Goal: Obtain resource: Download file/media

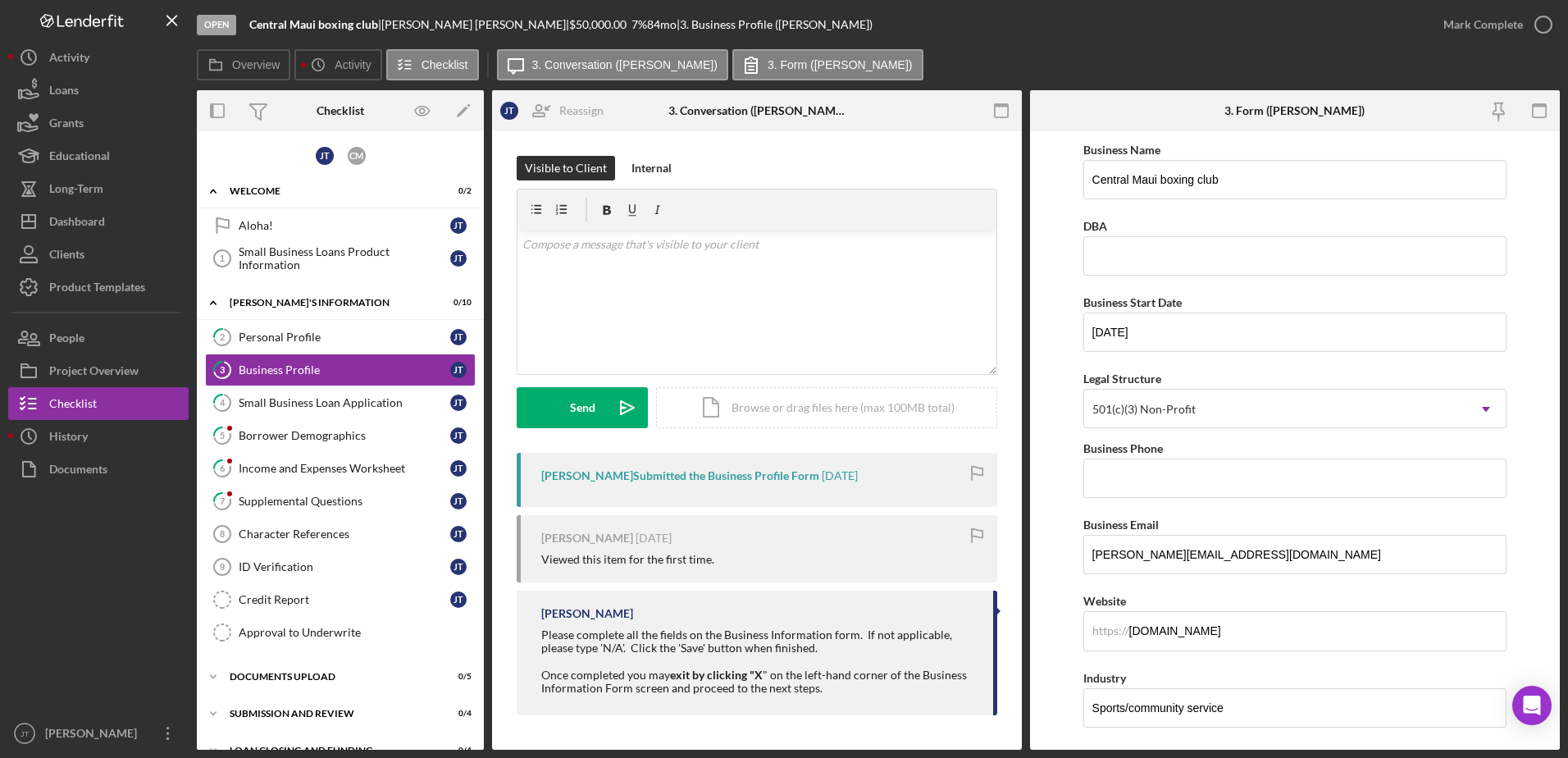
scroll to position [1230, 0]
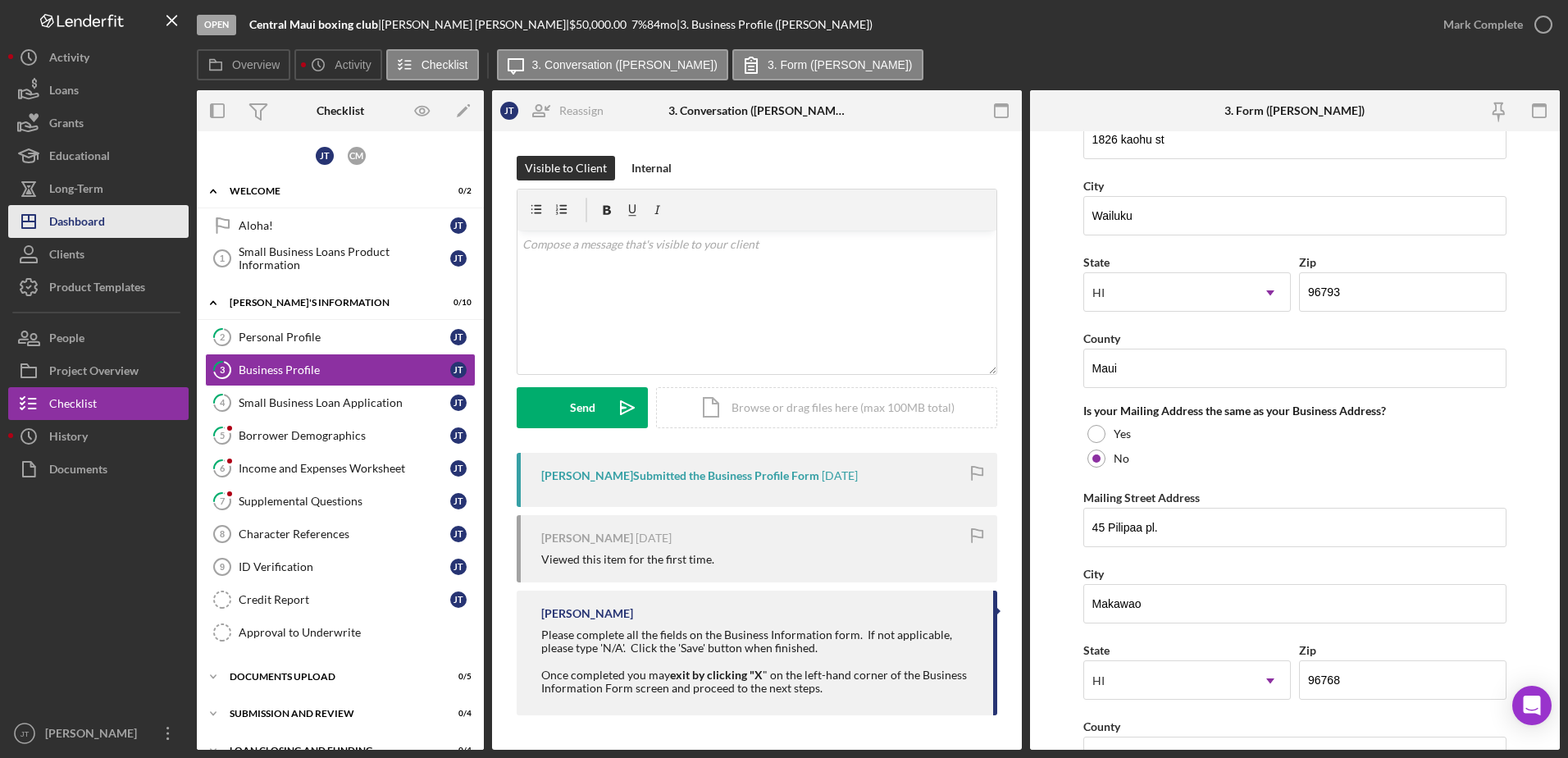
click at [91, 228] on div "Dashboard" at bounding box center [77, 224] width 56 height 37
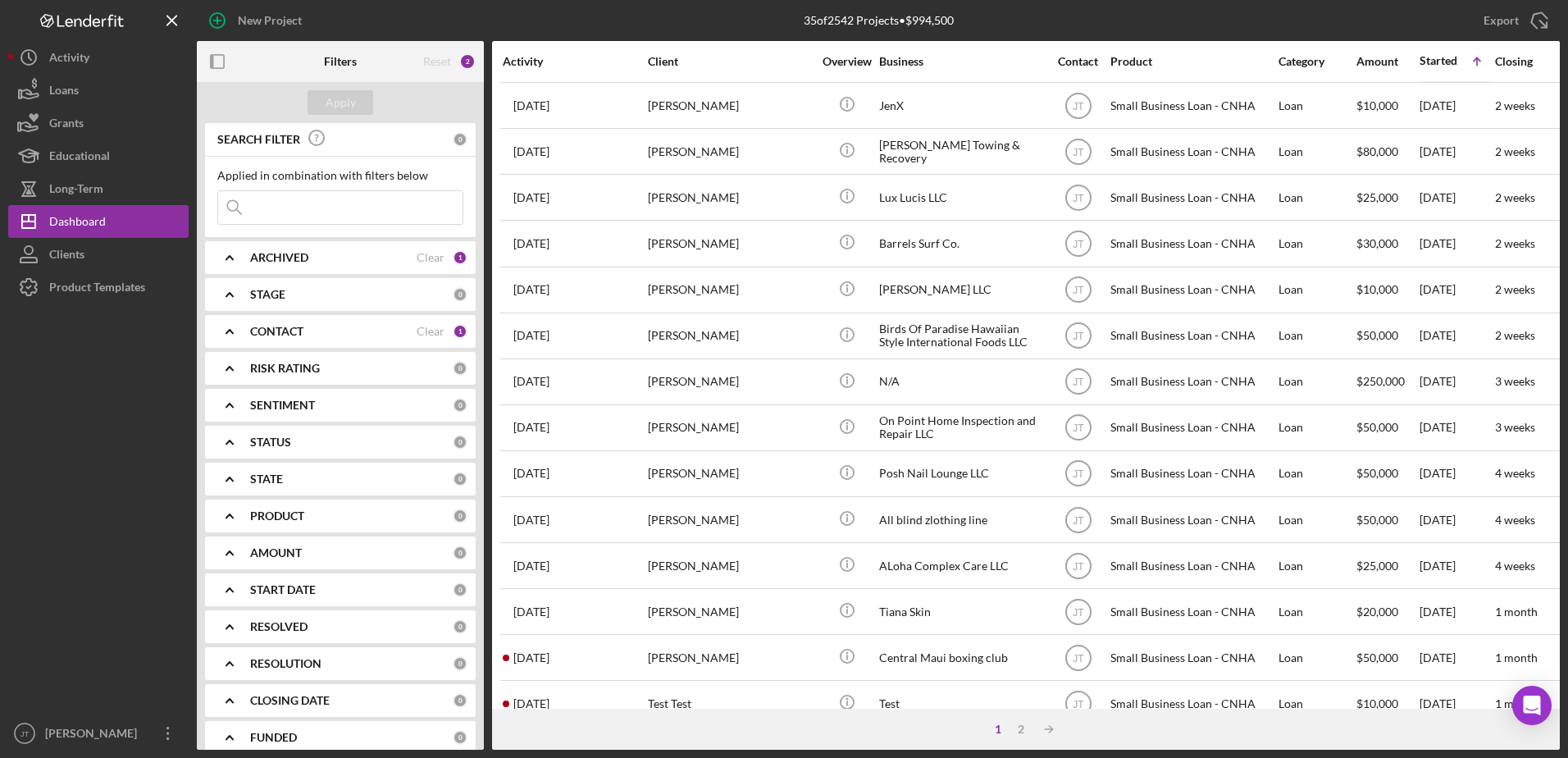
scroll to position [328, 0]
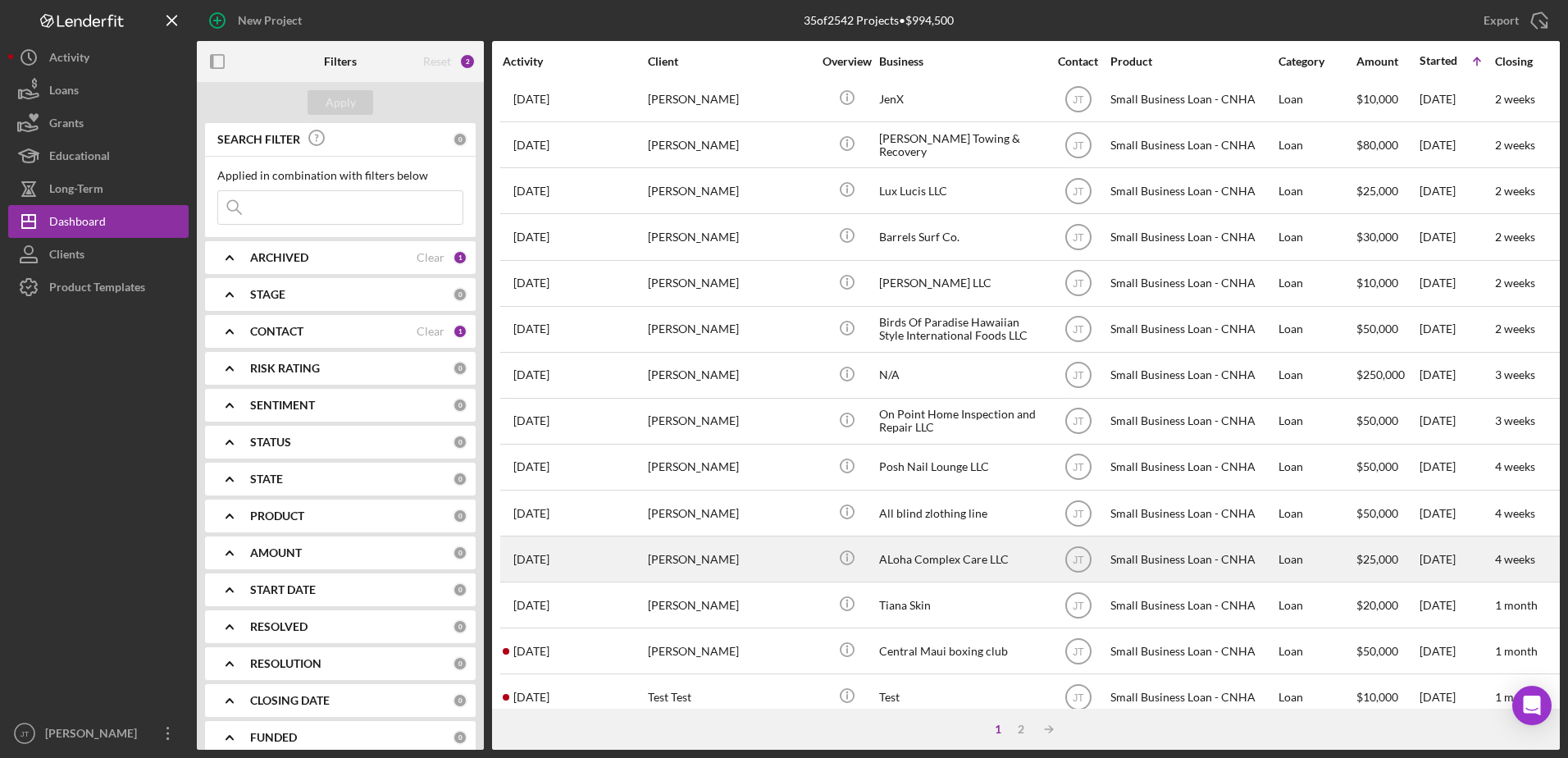
click at [670, 558] on div "[PERSON_NAME]" at bounding box center [730, 559] width 164 height 43
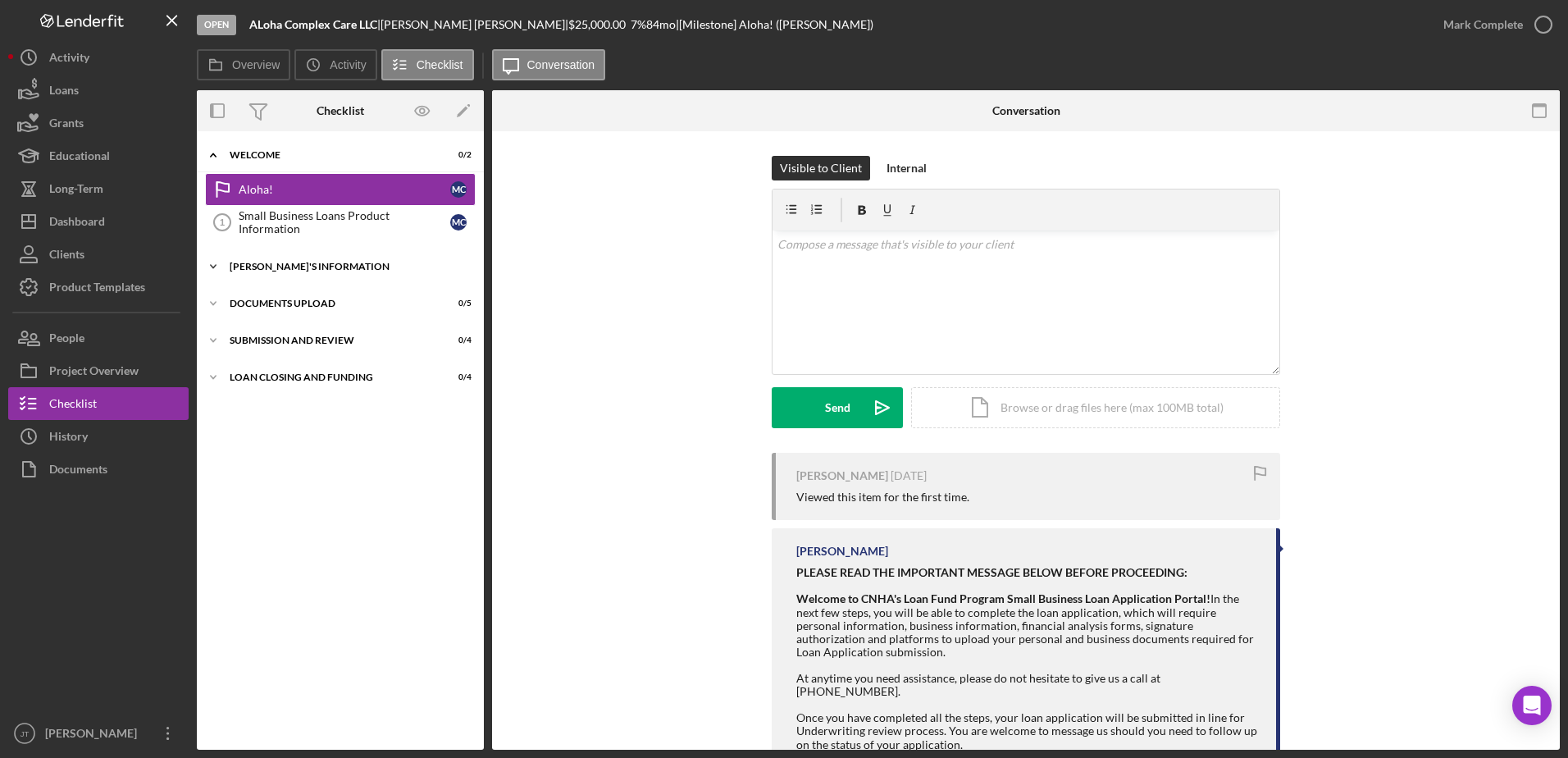
click at [213, 270] on icon "Icon/Expander" at bounding box center [213, 266] width 33 height 33
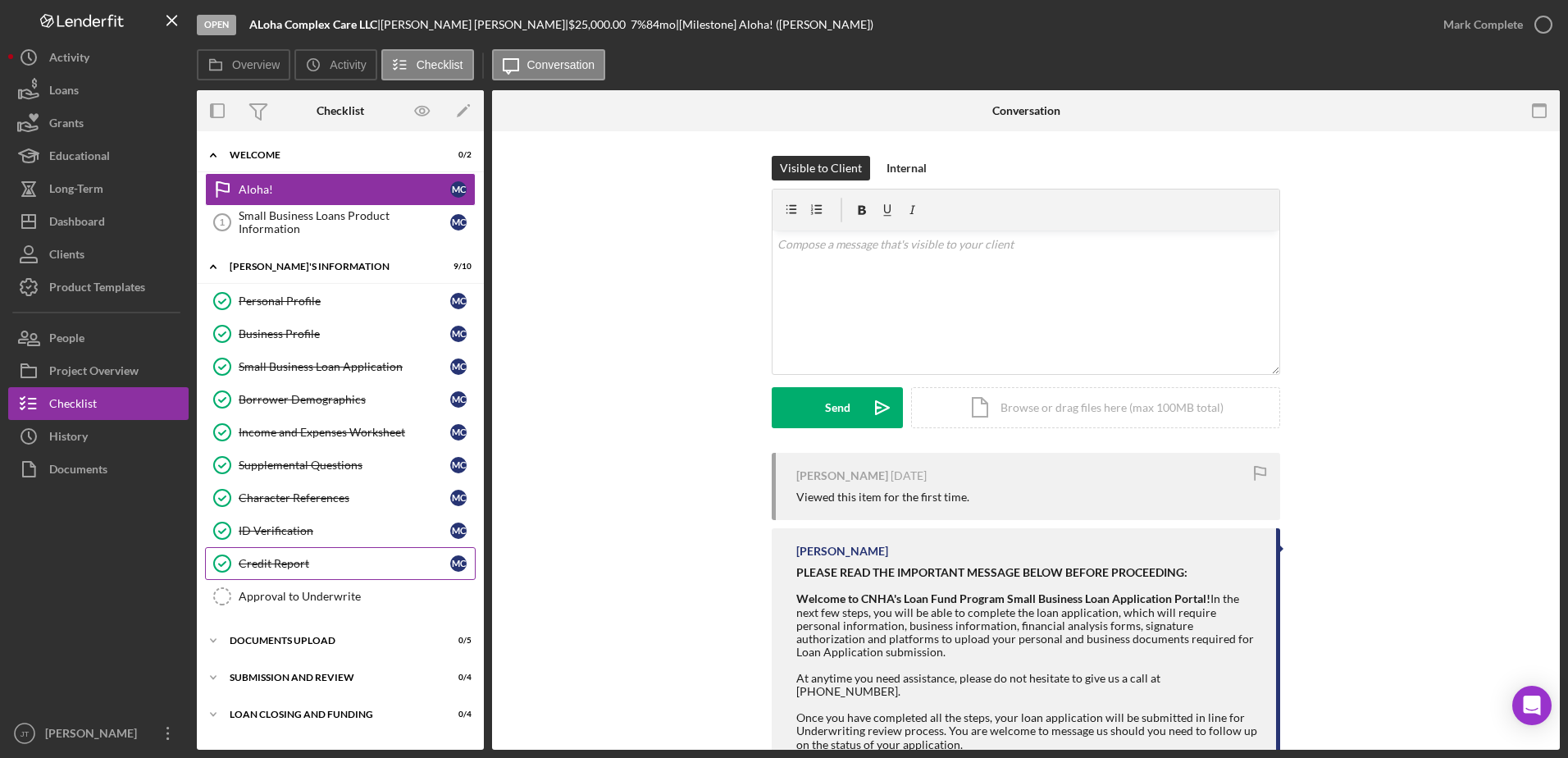
click at [348, 564] on div "Credit Report" at bounding box center [344, 564] width 211 height 14
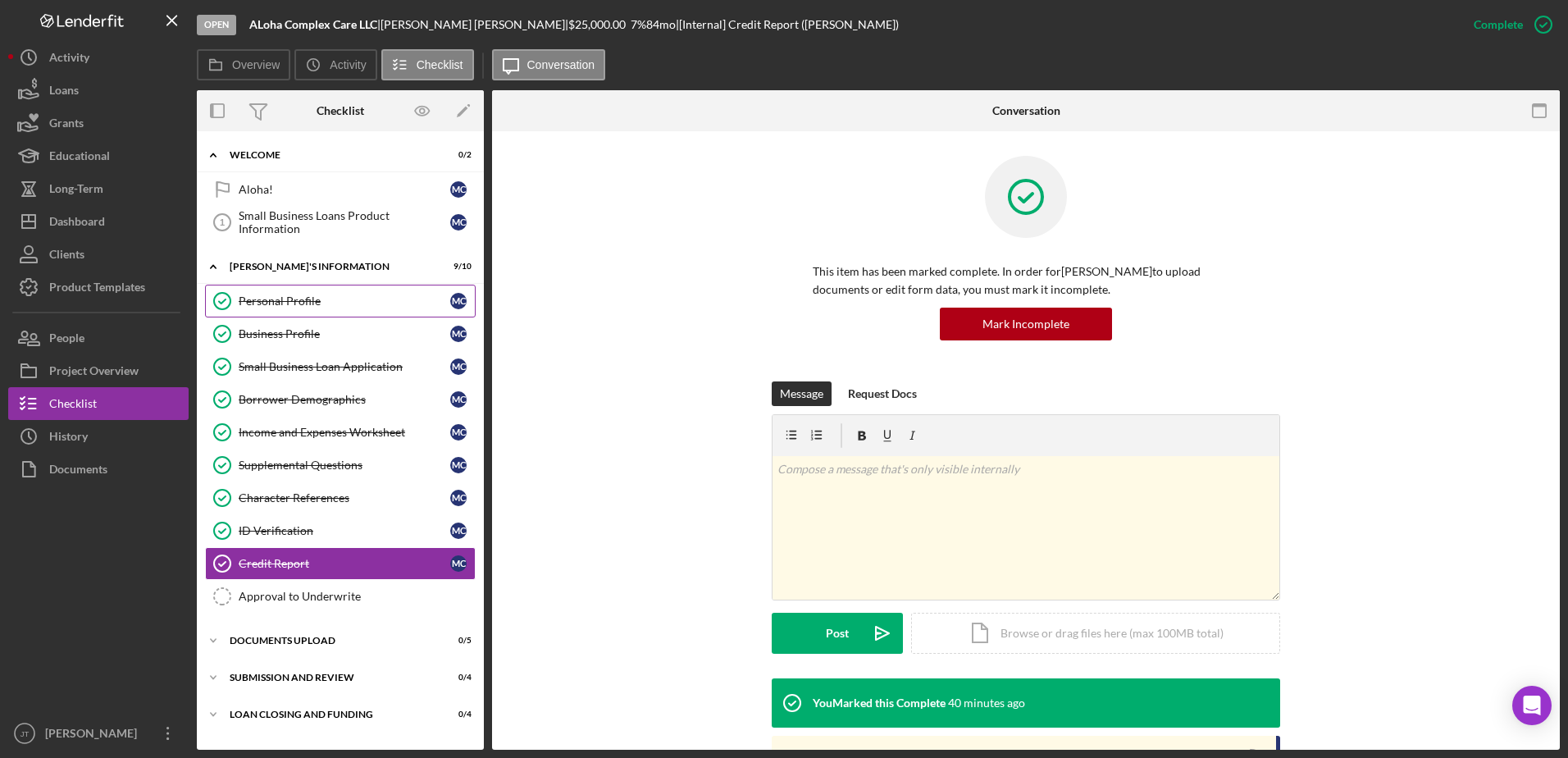
click at [340, 311] on link "Personal Profile Personal Profile M C" at bounding box center [340, 301] width 270 height 33
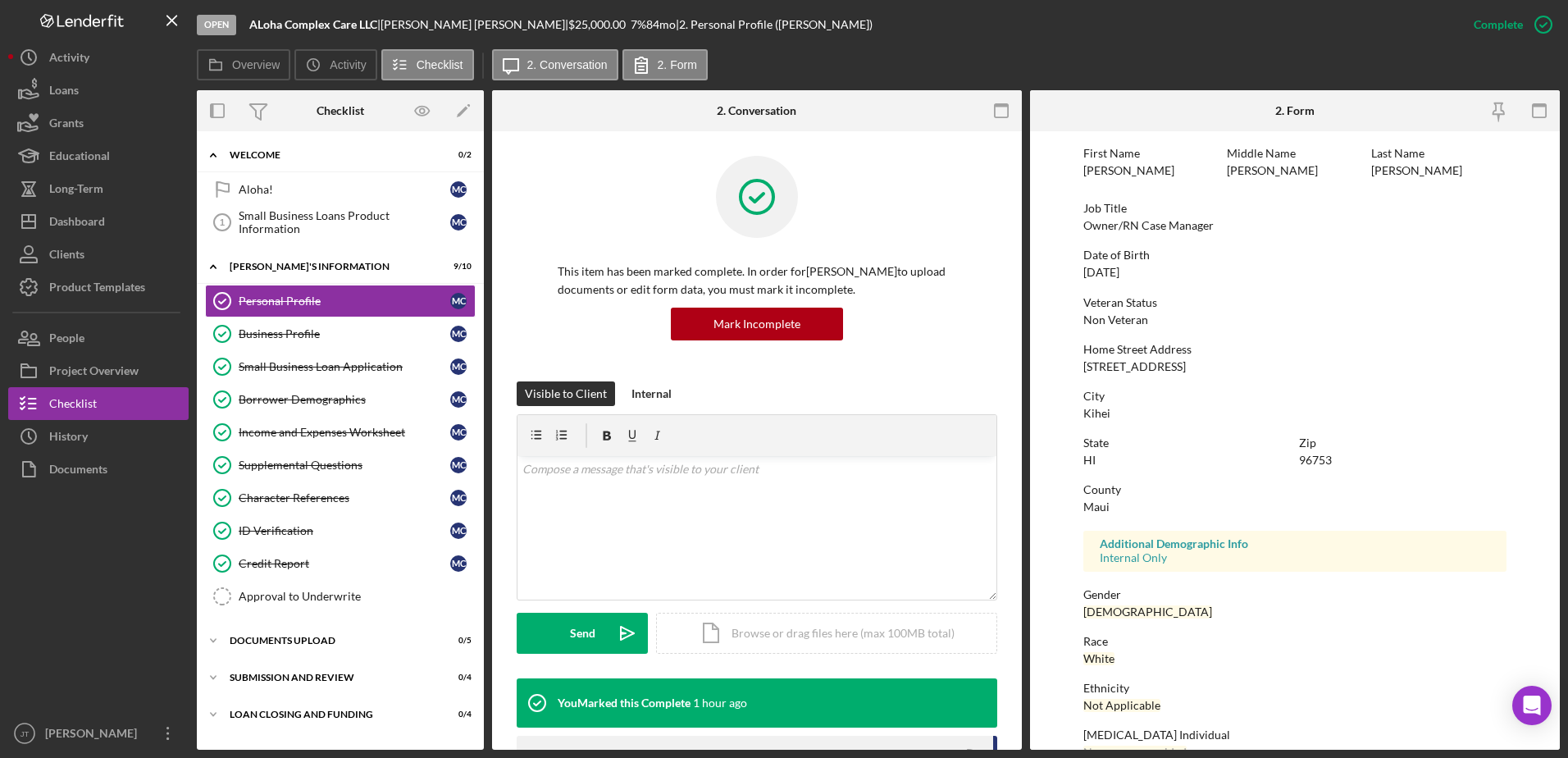
scroll to position [147, 0]
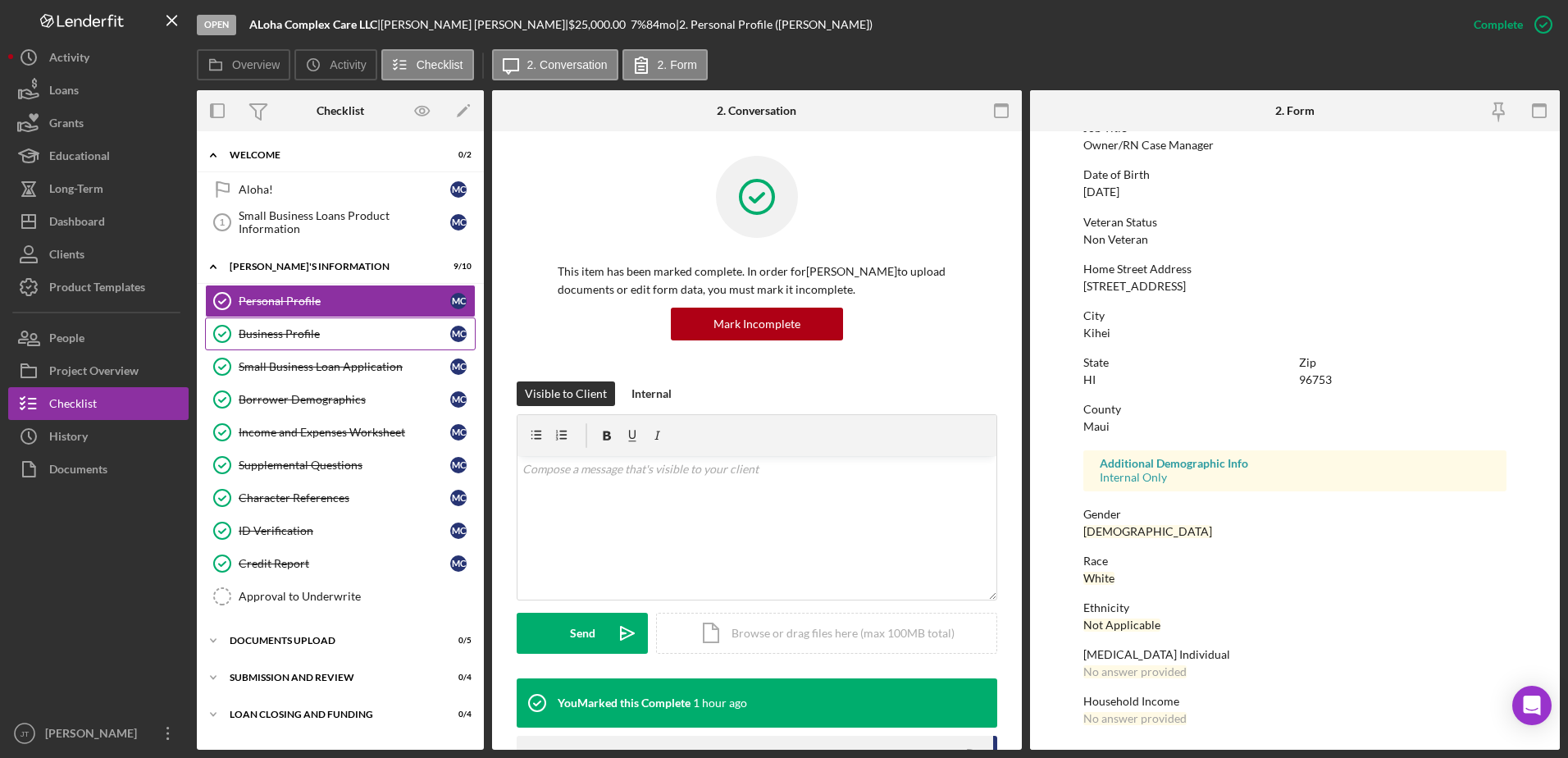
click at [335, 347] on link "Business Profile Business Profile M C" at bounding box center [340, 334] width 270 height 33
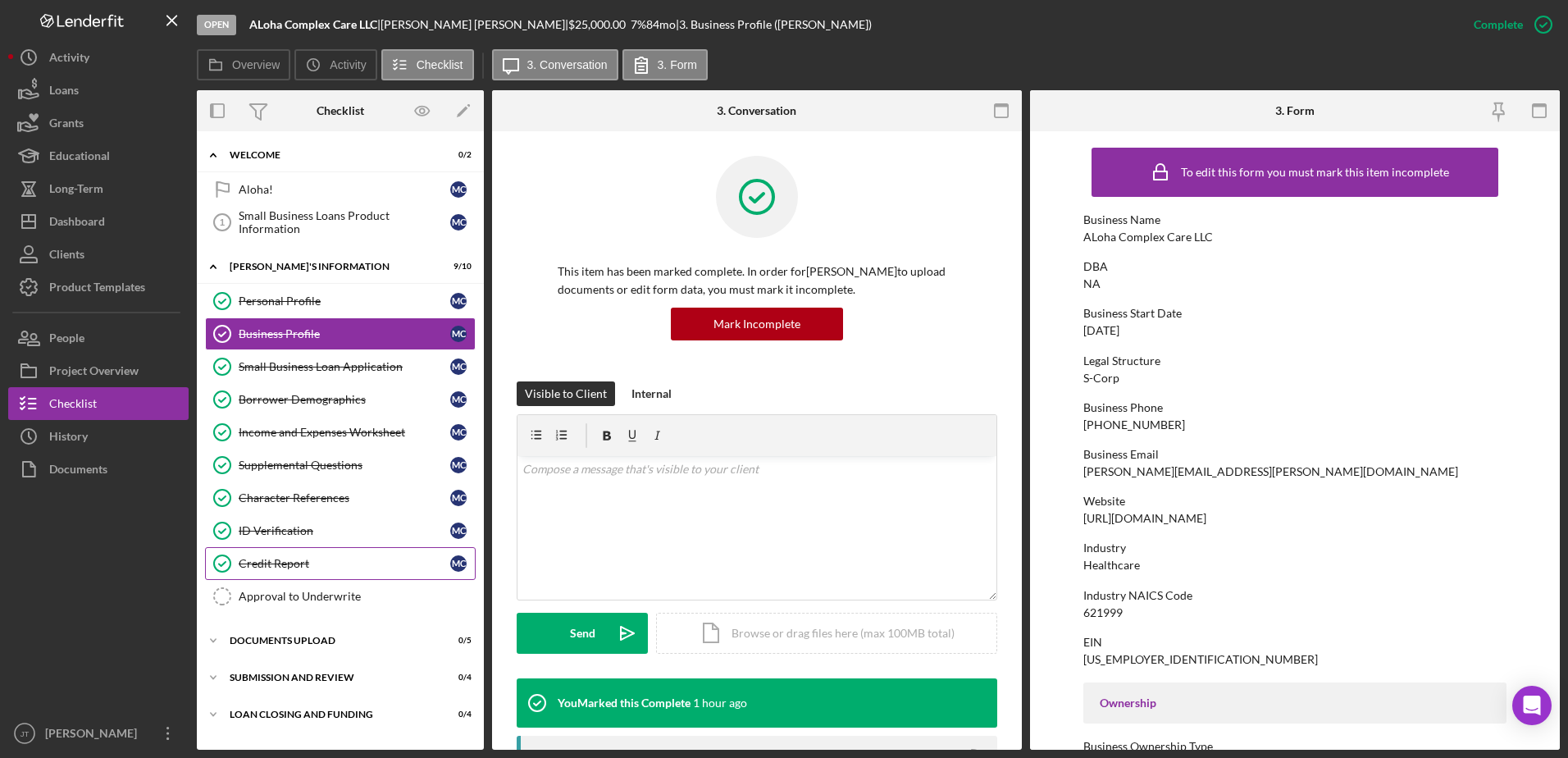
click at [318, 569] on div "Credit Report" at bounding box center [344, 564] width 211 height 14
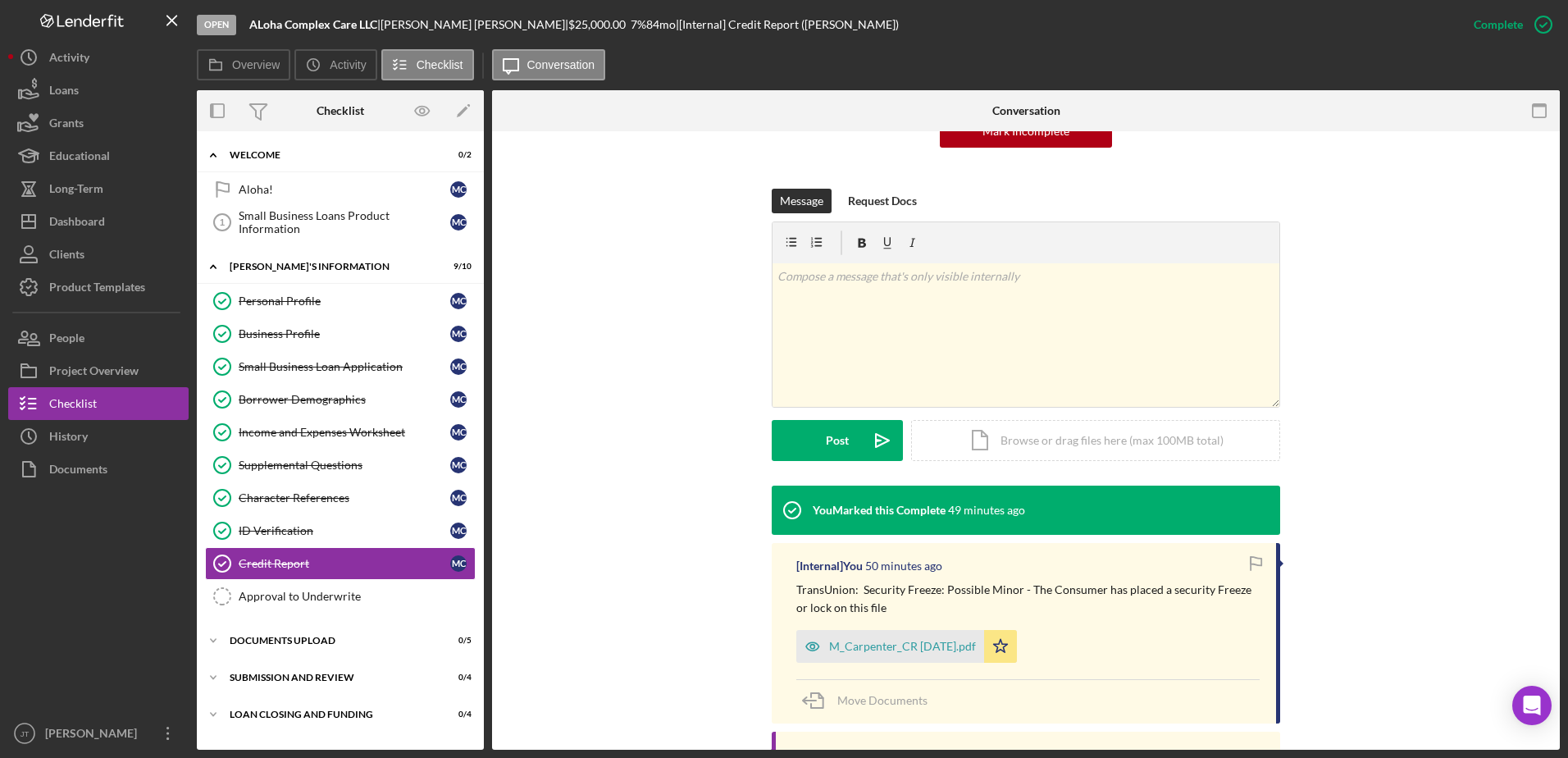
scroll to position [164, 0]
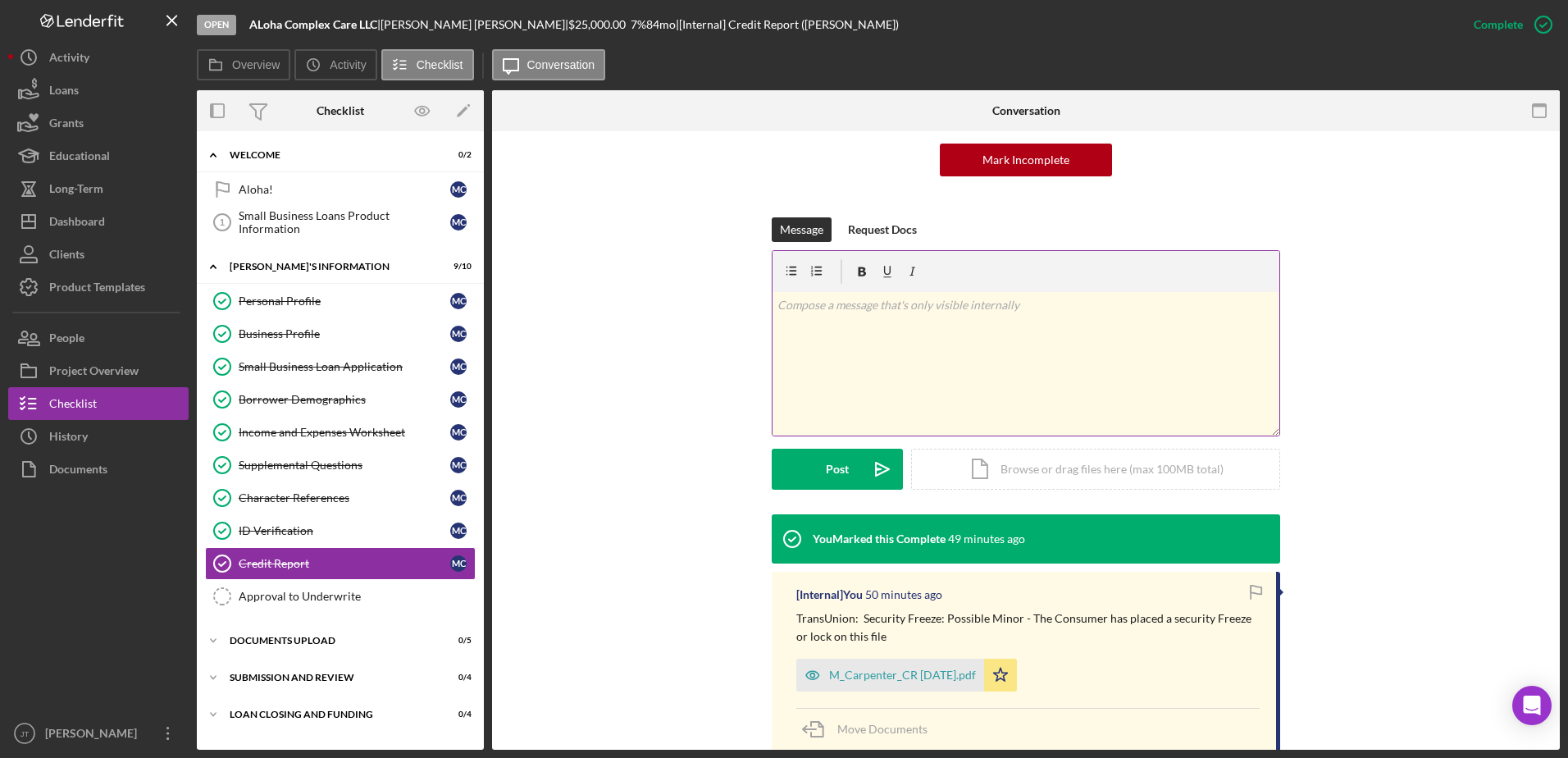
click at [828, 330] on div "v Color teal Color pink Remove color Add row above Add row below Add column bef…" at bounding box center [1026, 364] width 507 height 144
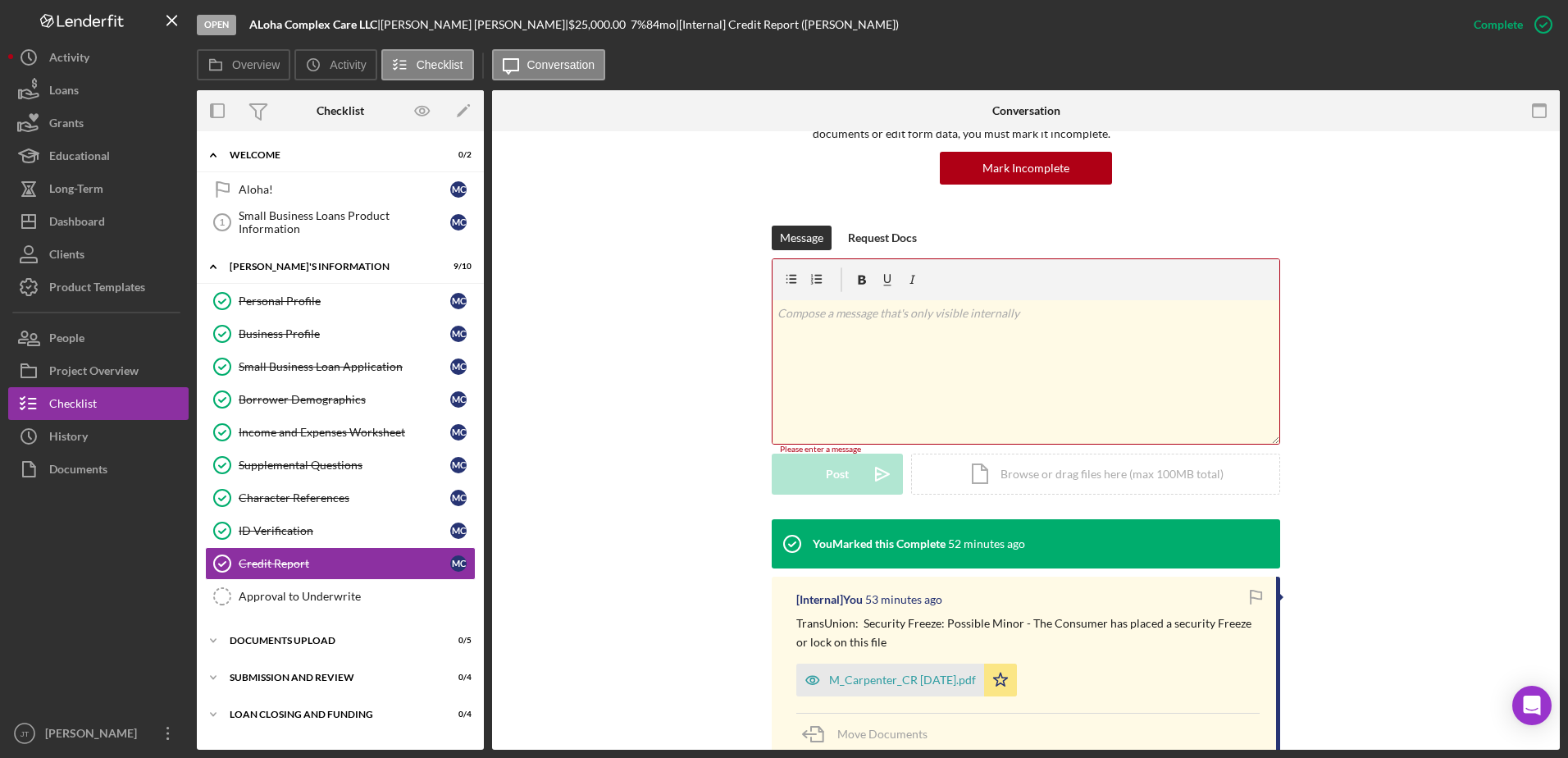
scroll to position [150, 0]
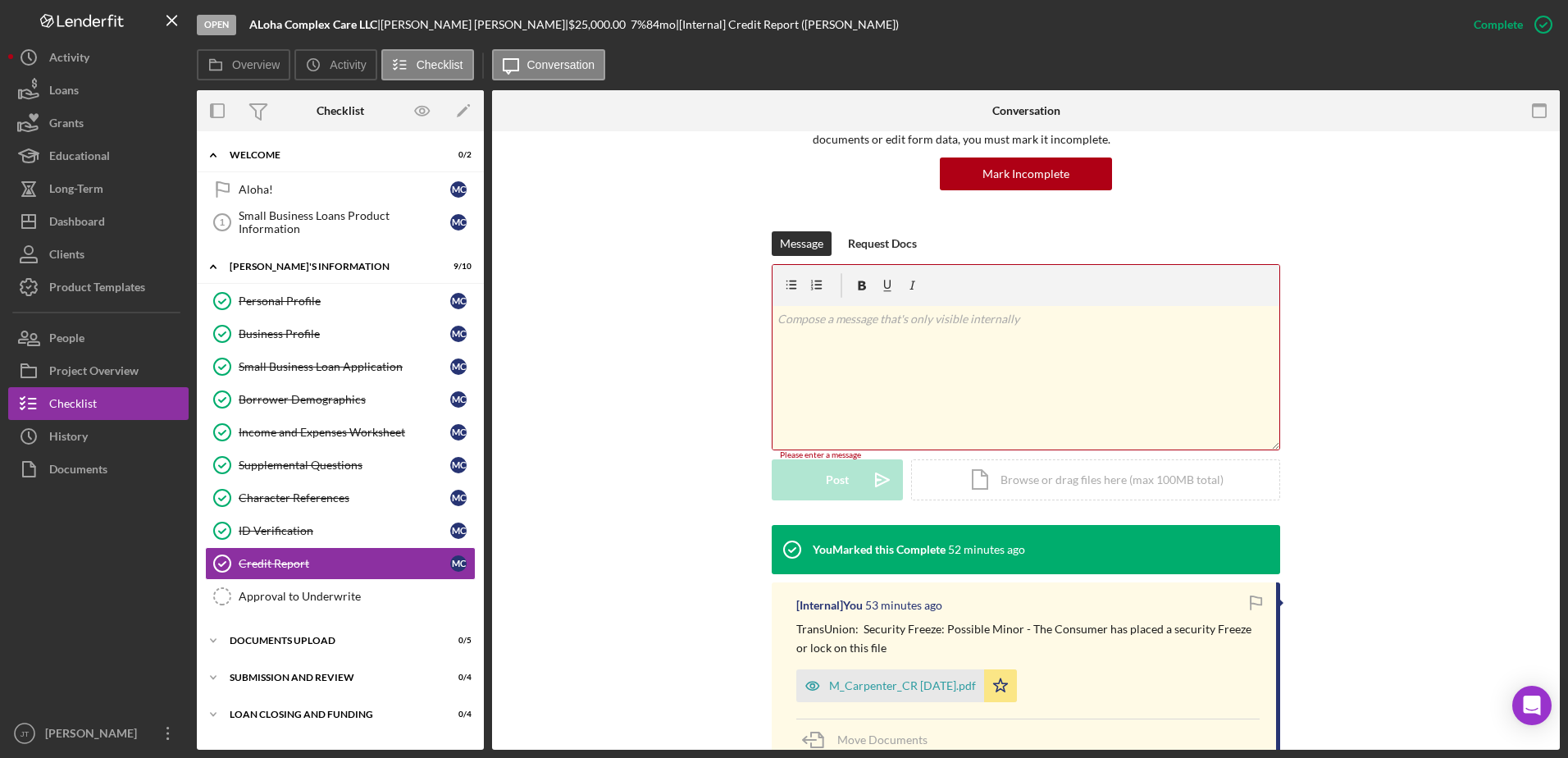
click at [831, 327] on p at bounding box center [1026, 319] width 498 height 18
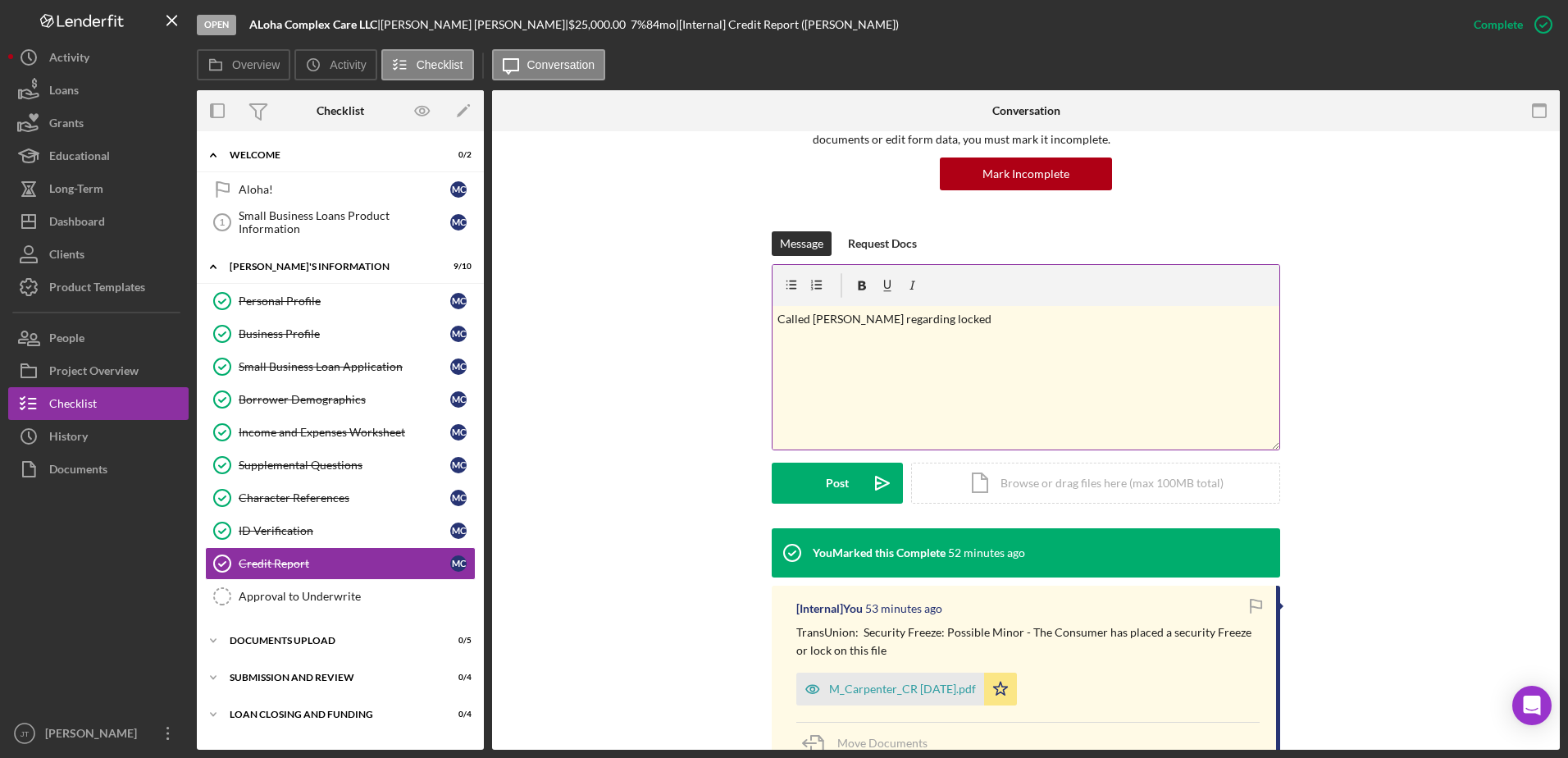
click at [974, 323] on p "Called [PERSON_NAME] regarding locked" at bounding box center [1026, 319] width 498 height 18
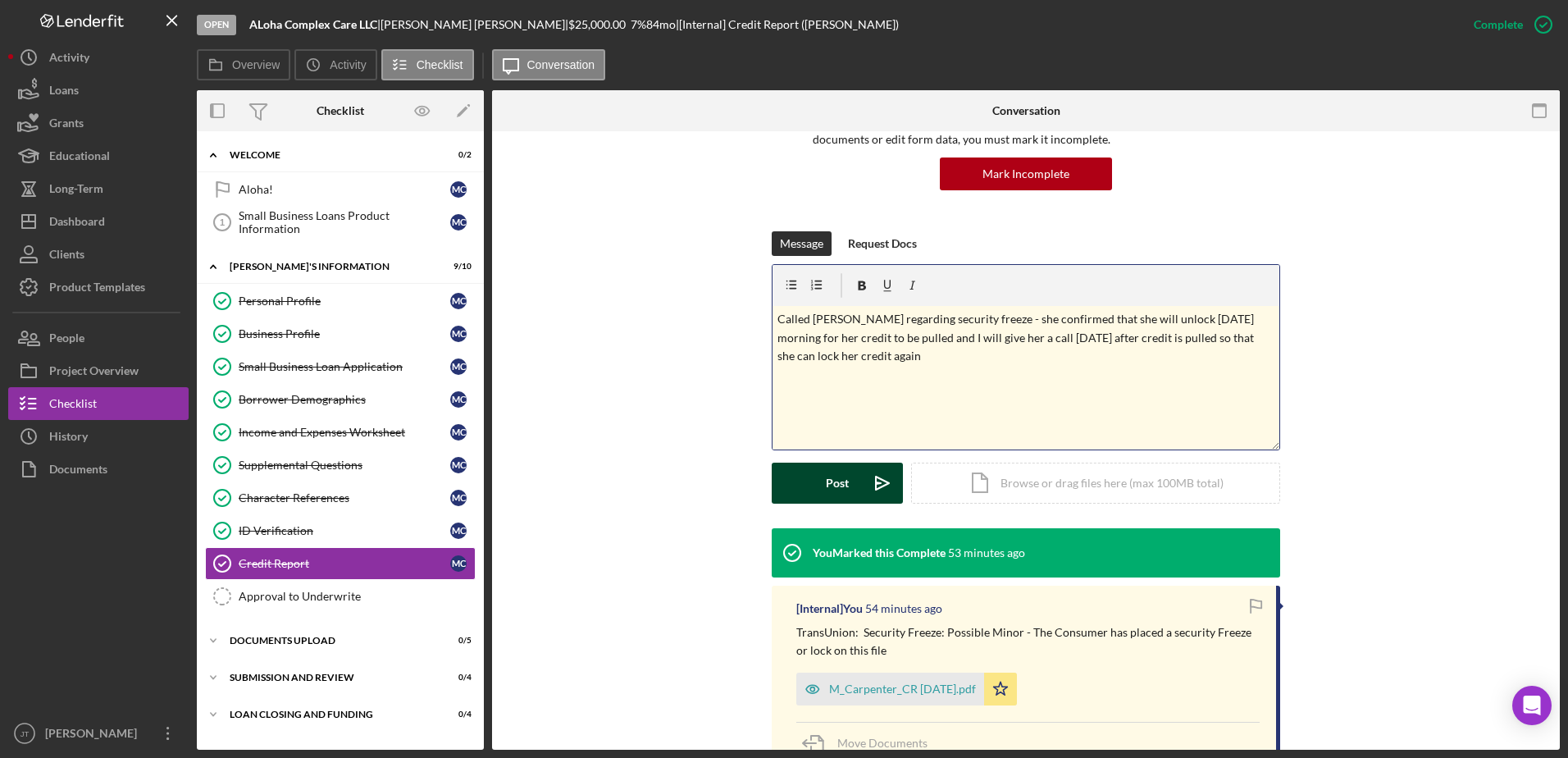
click at [834, 483] on div "Post" at bounding box center [837, 483] width 23 height 41
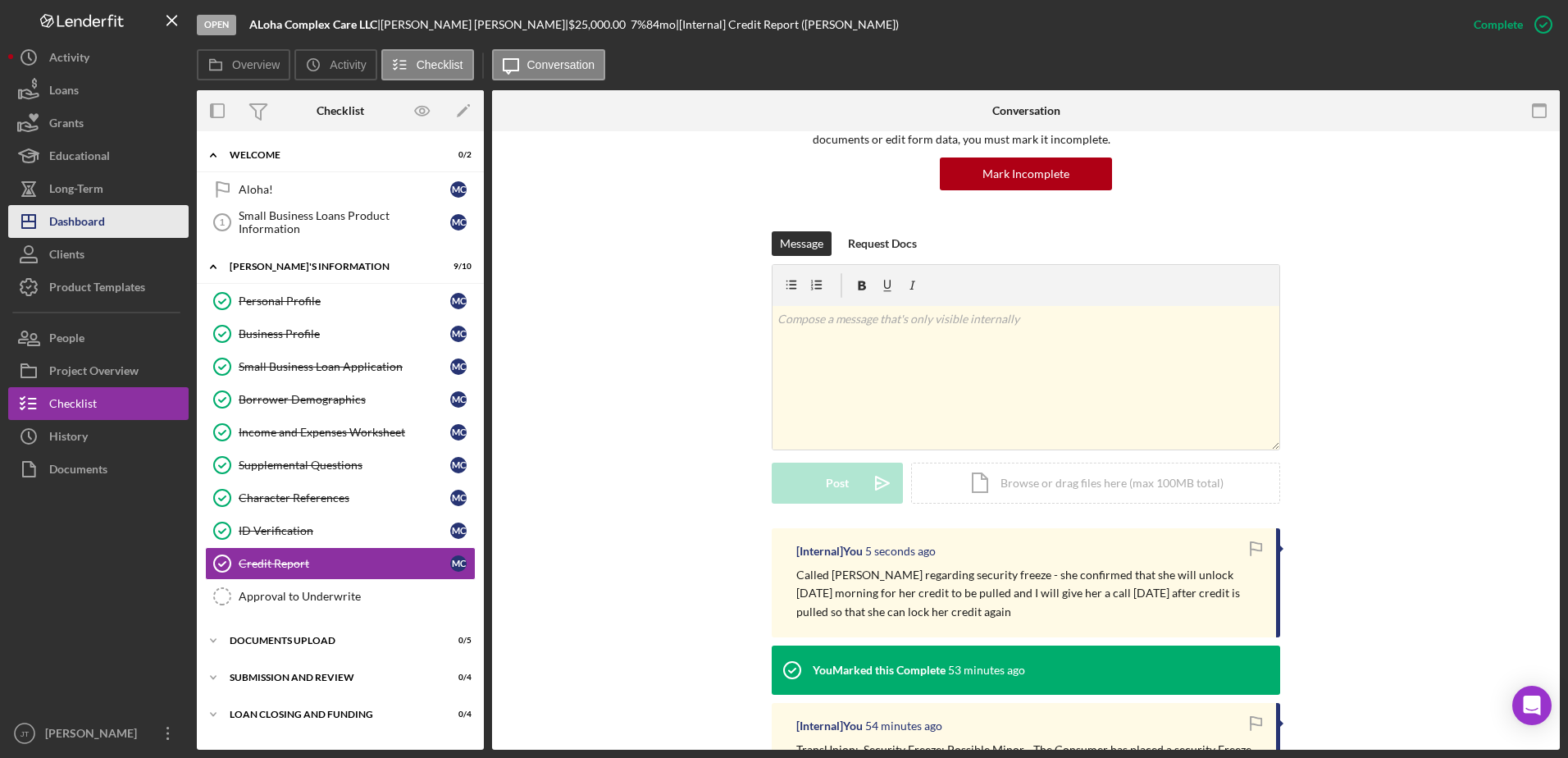
click at [139, 219] on button "Icon/Dashboard Dashboard" at bounding box center [99, 221] width 181 height 33
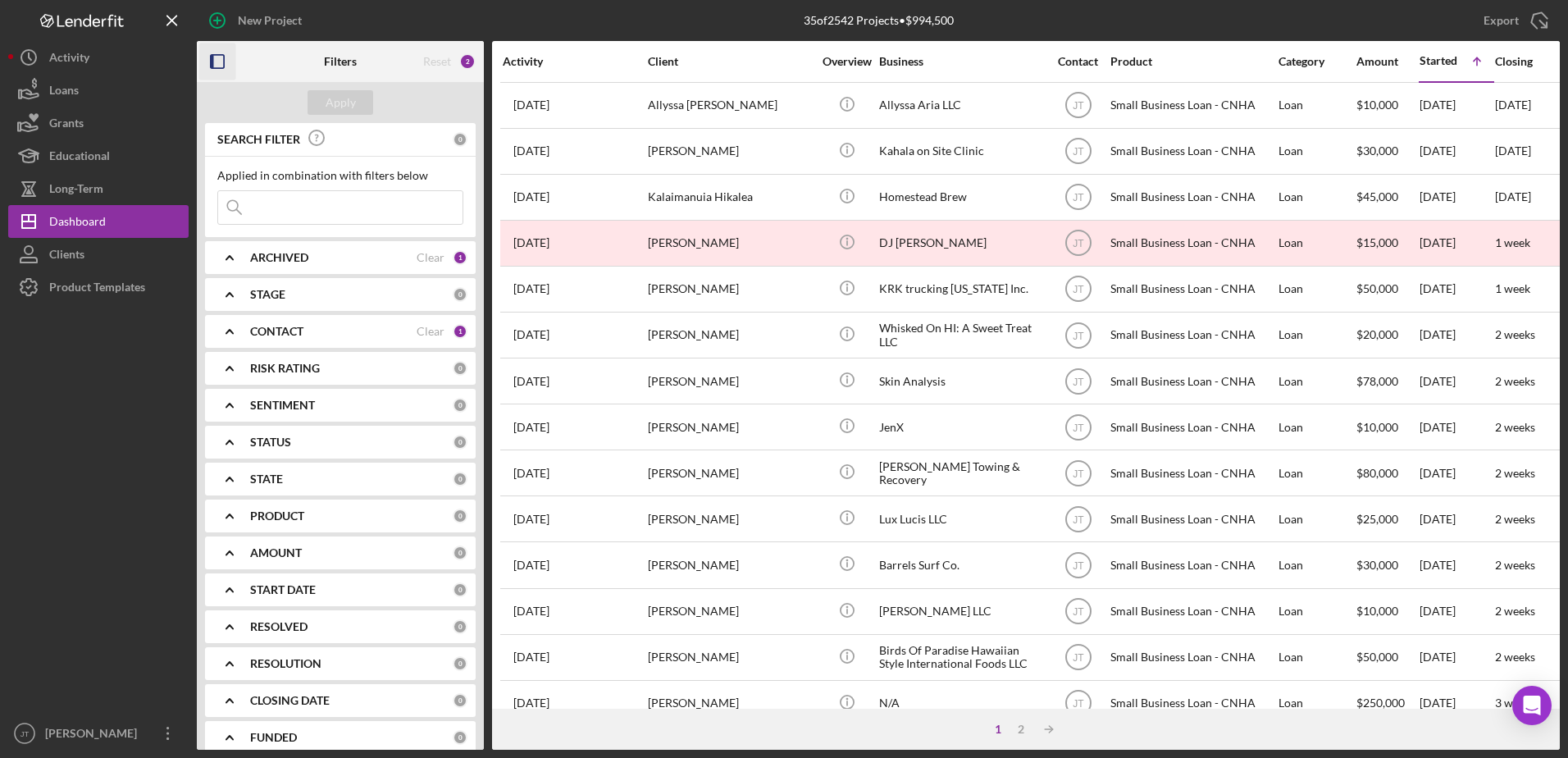
click at [214, 63] on icon "button" at bounding box center [218, 62] width 37 height 37
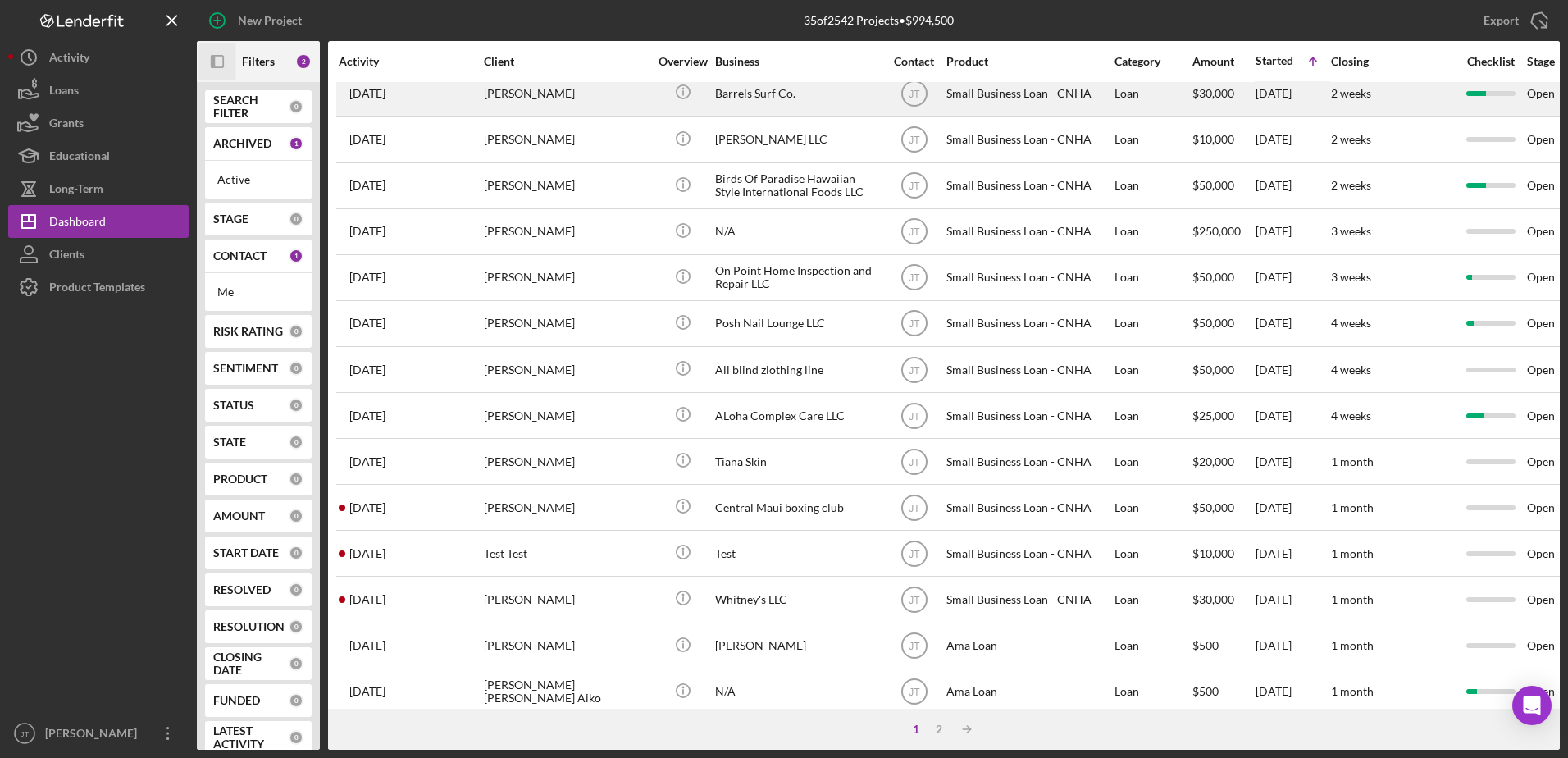
scroll to position [492, 0]
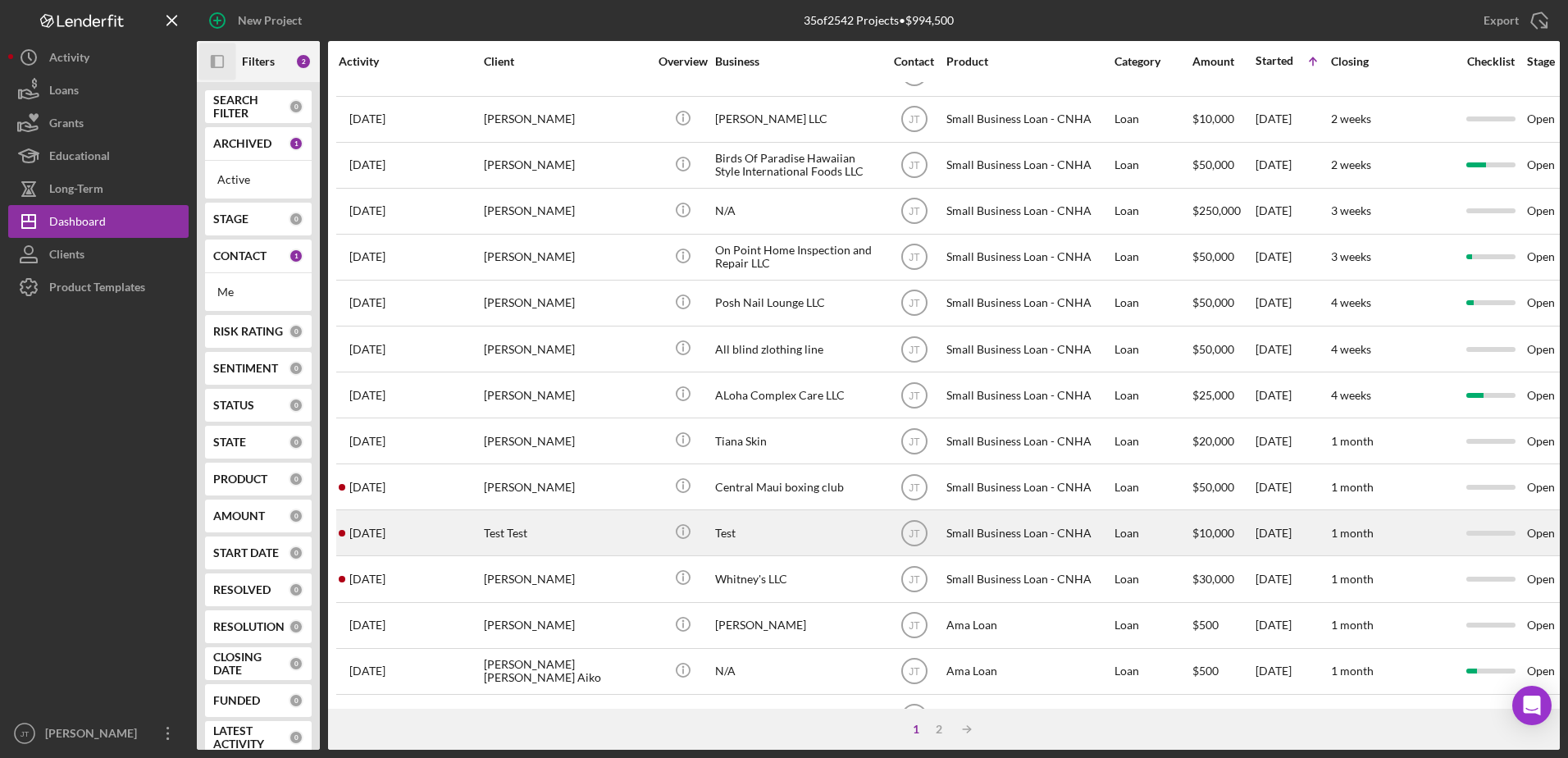
click at [506, 528] on div "Test Test" at bounding box center [566, 532] width 164 height 43
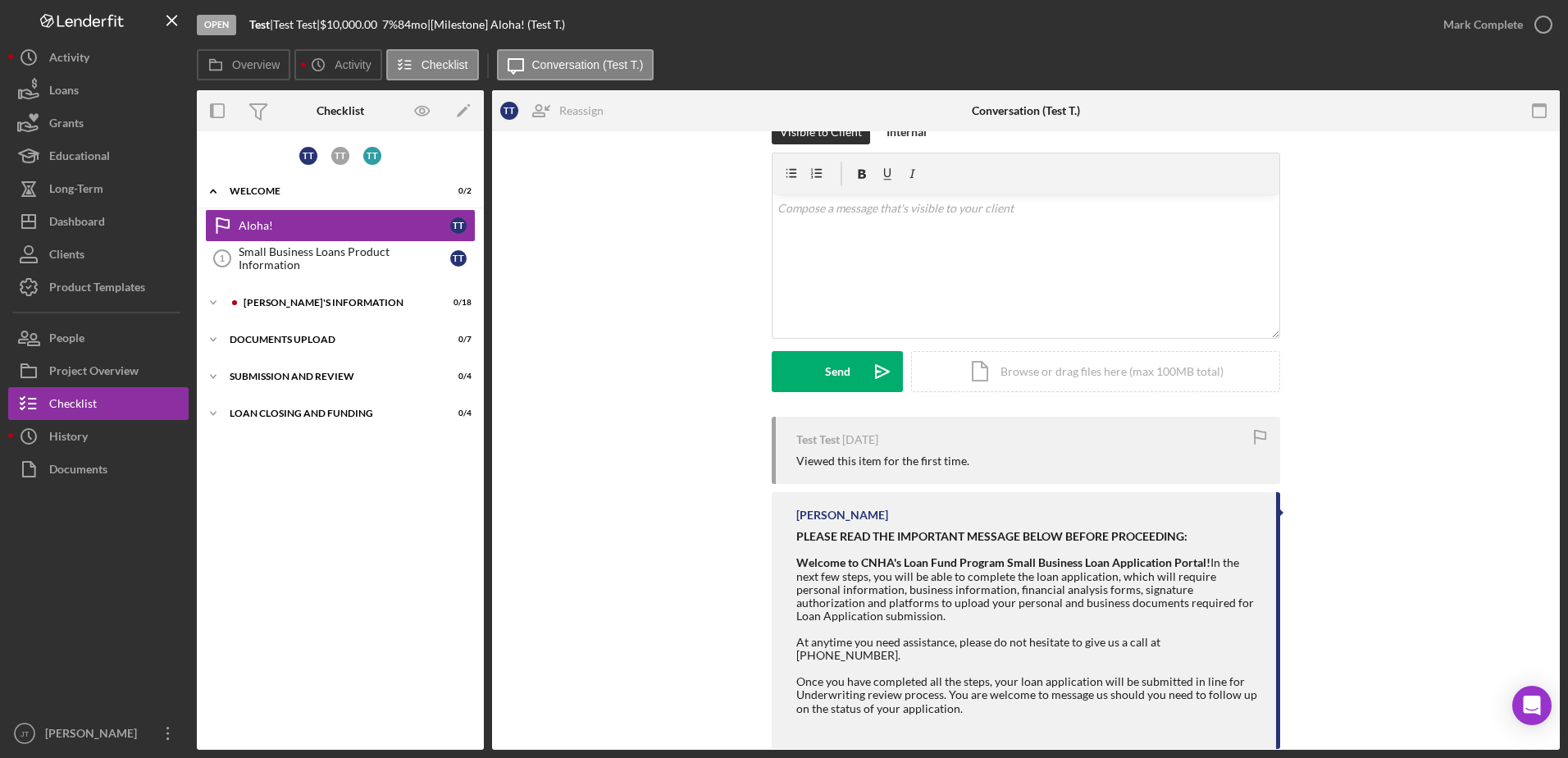
scroll to position [55, 0]
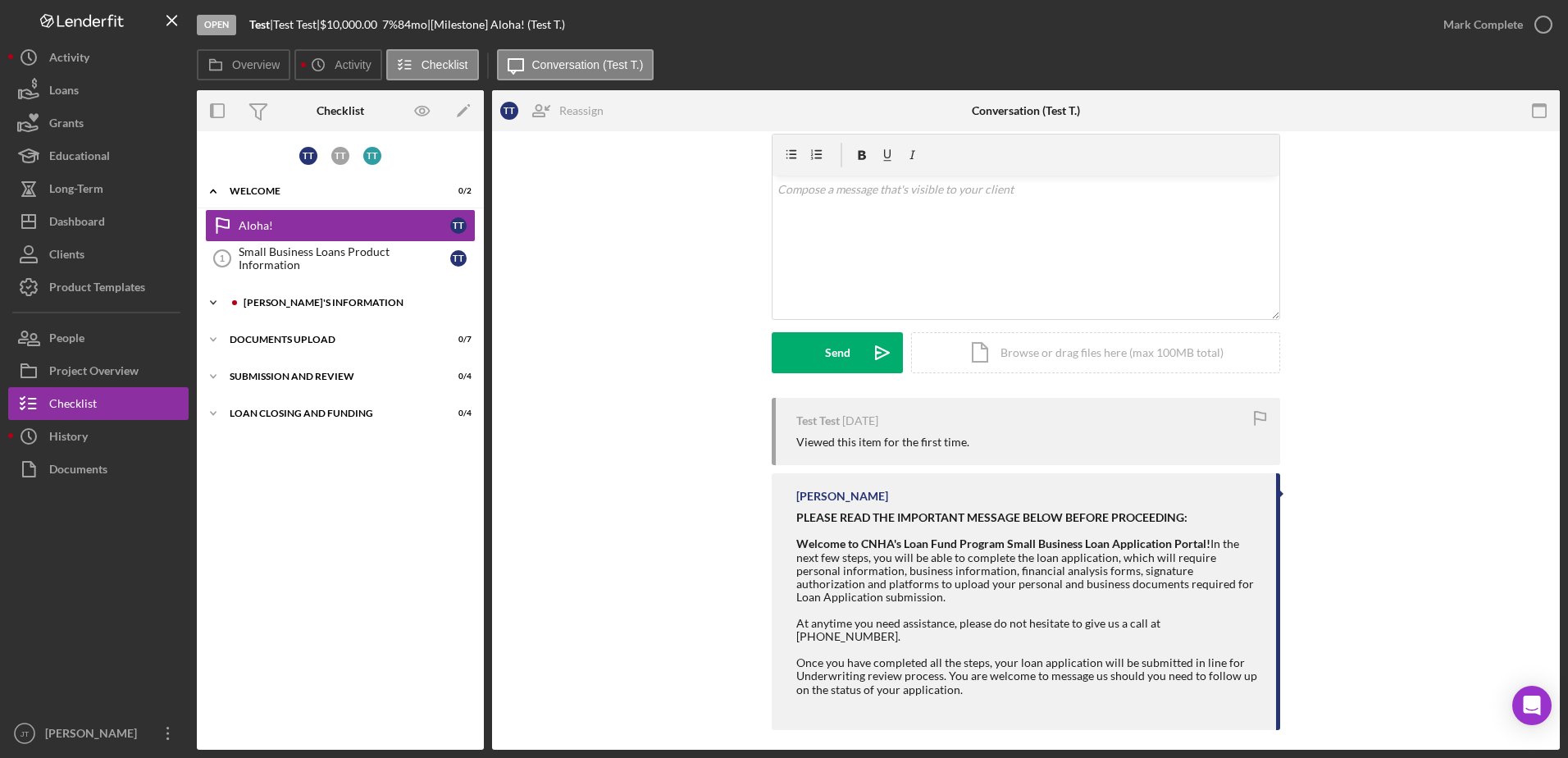
click at [210, 299] on icon "Icon/Expander" at bounding box center [213, 303] width 33 height 33
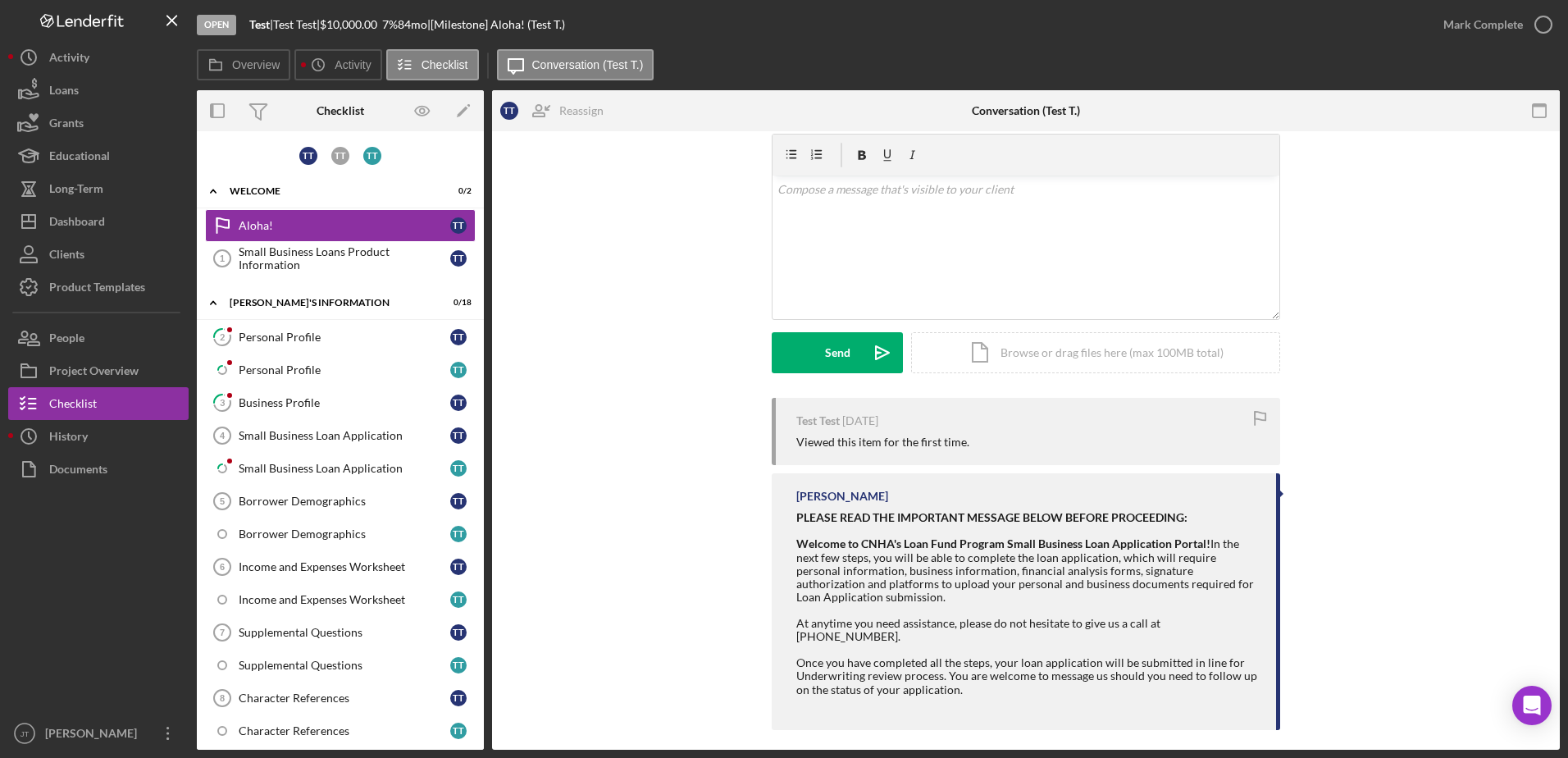
click at [577, 371] on div "Visible to Client Internal v Color teal Color pink Remove color Add row above A…" at bounding box center [1026, 248] width 1019 height 297
click at [98, 225] on div "Dashboard" at bounding box center [77, 224] width 56 height 37
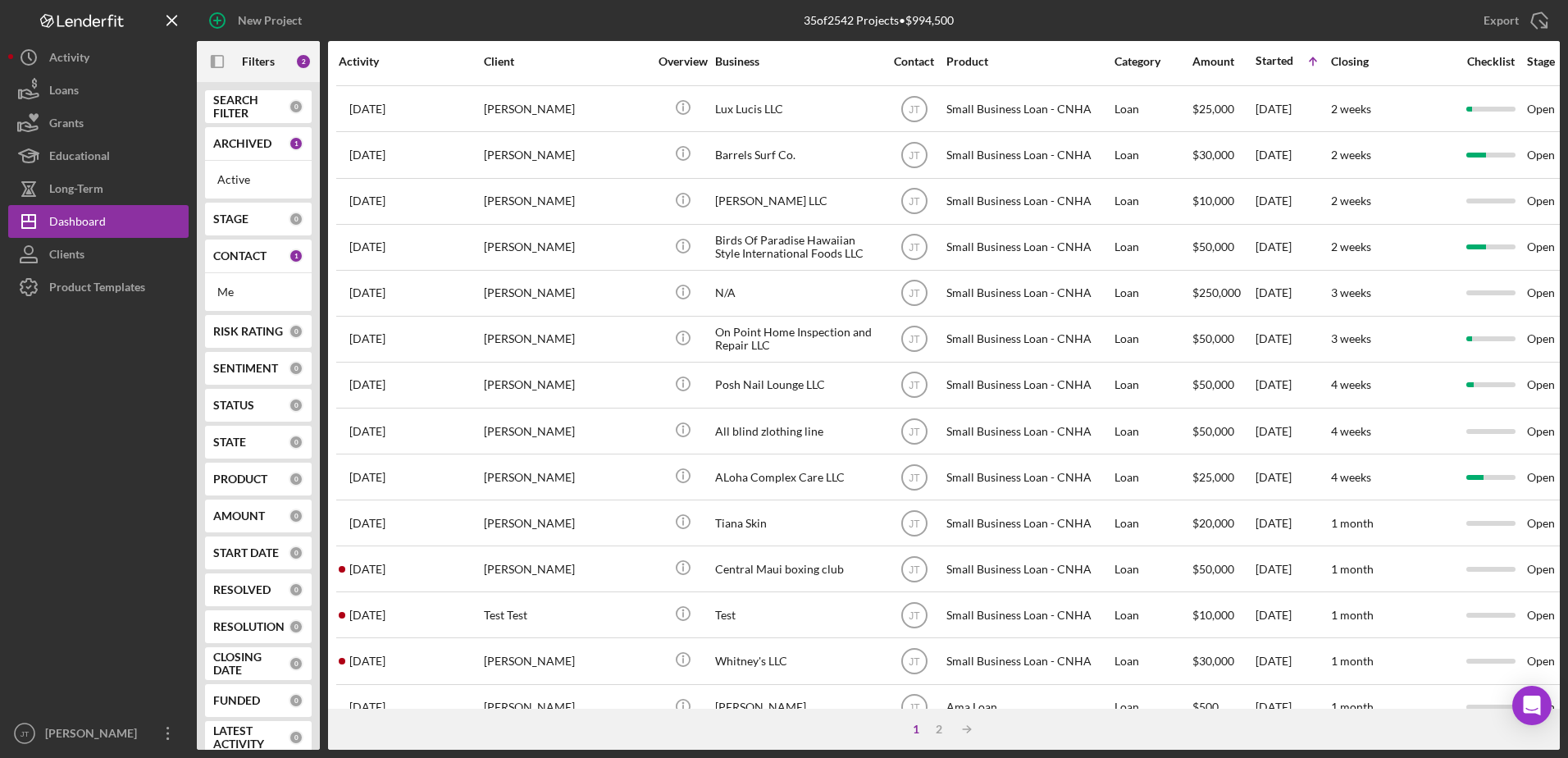
scroll to position [545, 0]
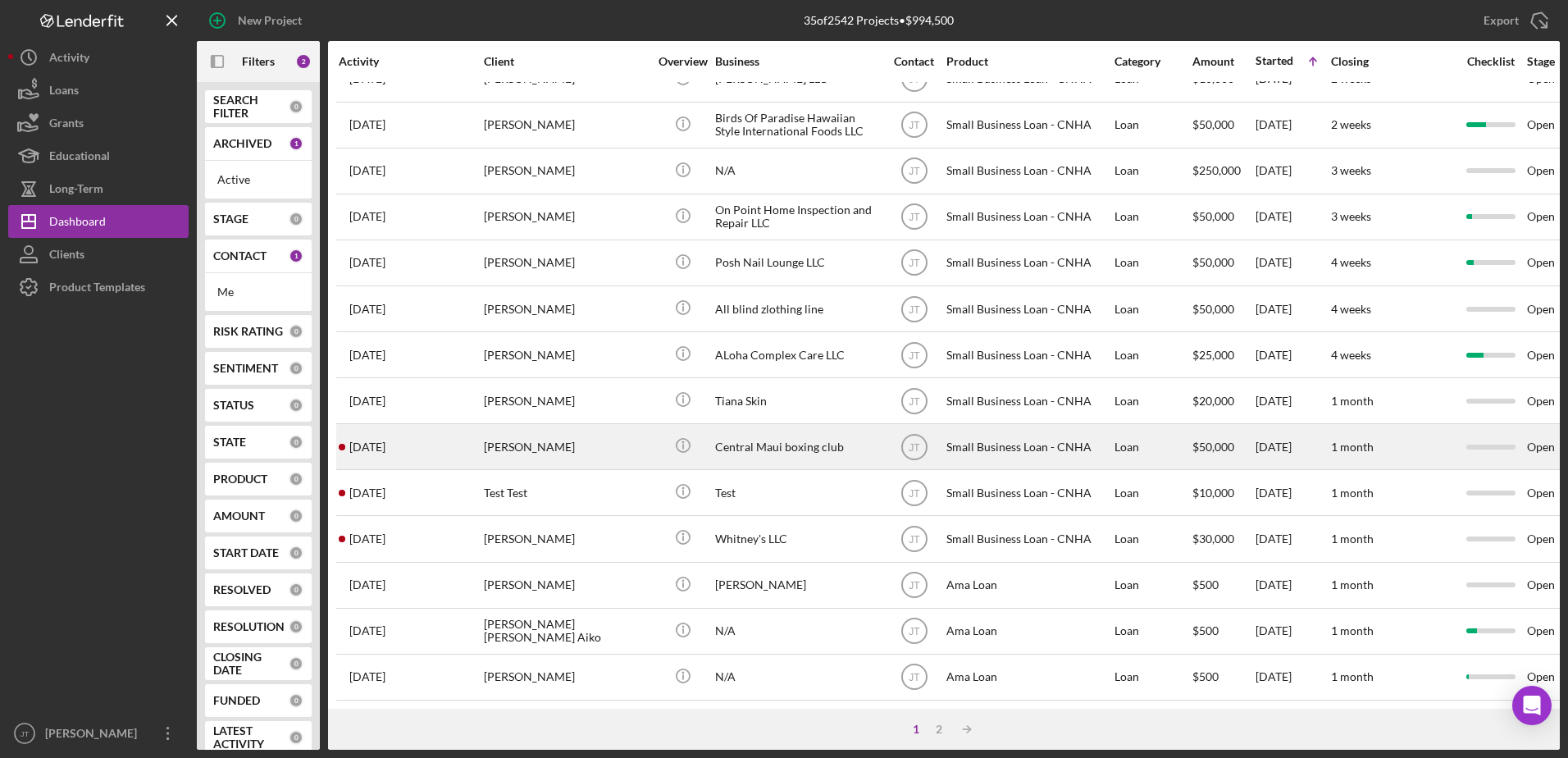
click at [521, 429] on div "[PERSON_NAME]" at bounding box center [566, 446] width 164 height 43
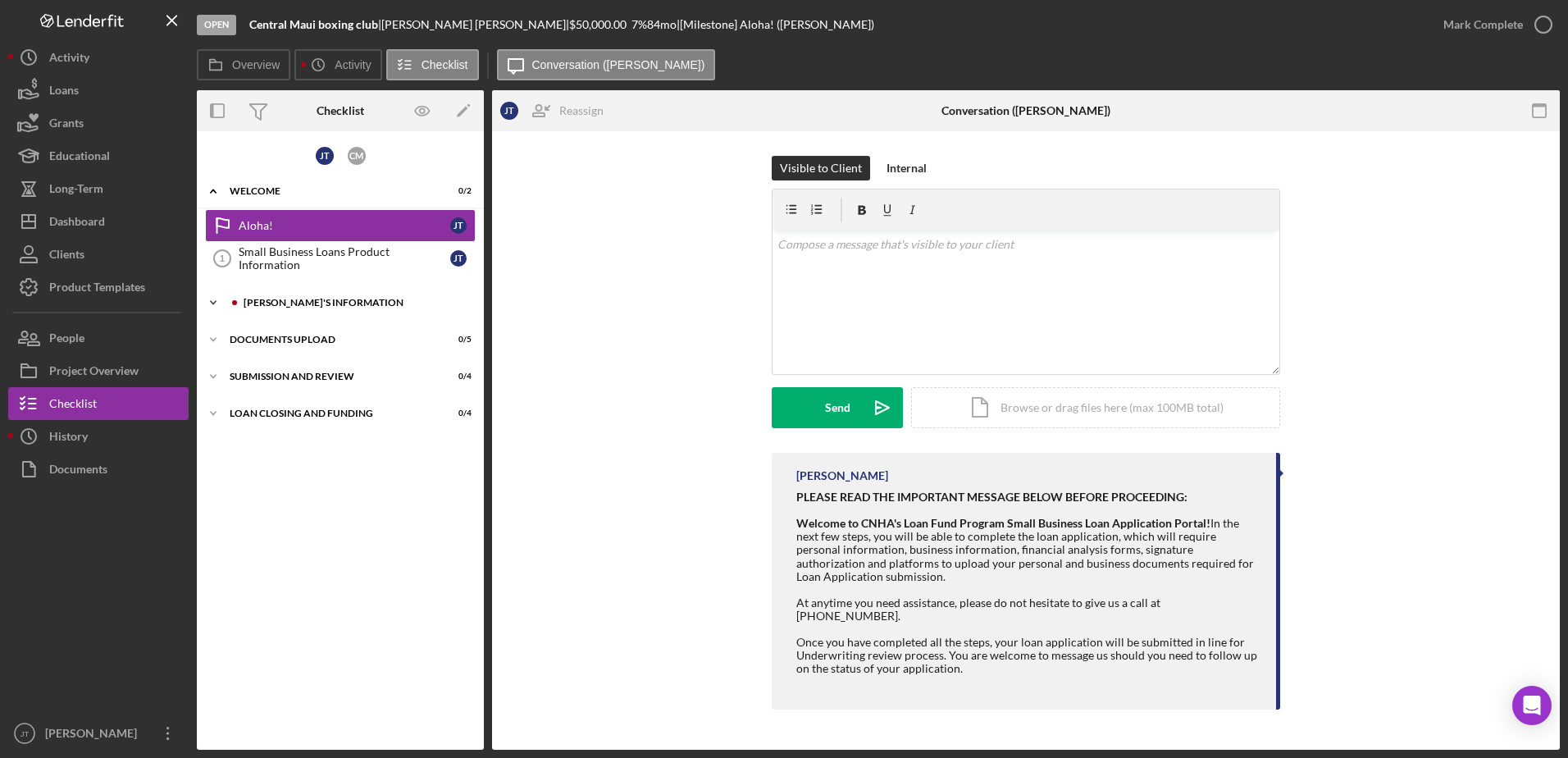
click at [212, 302] on icon "Icon/Expander" at bounding box center [213, 303] width 33 height 33
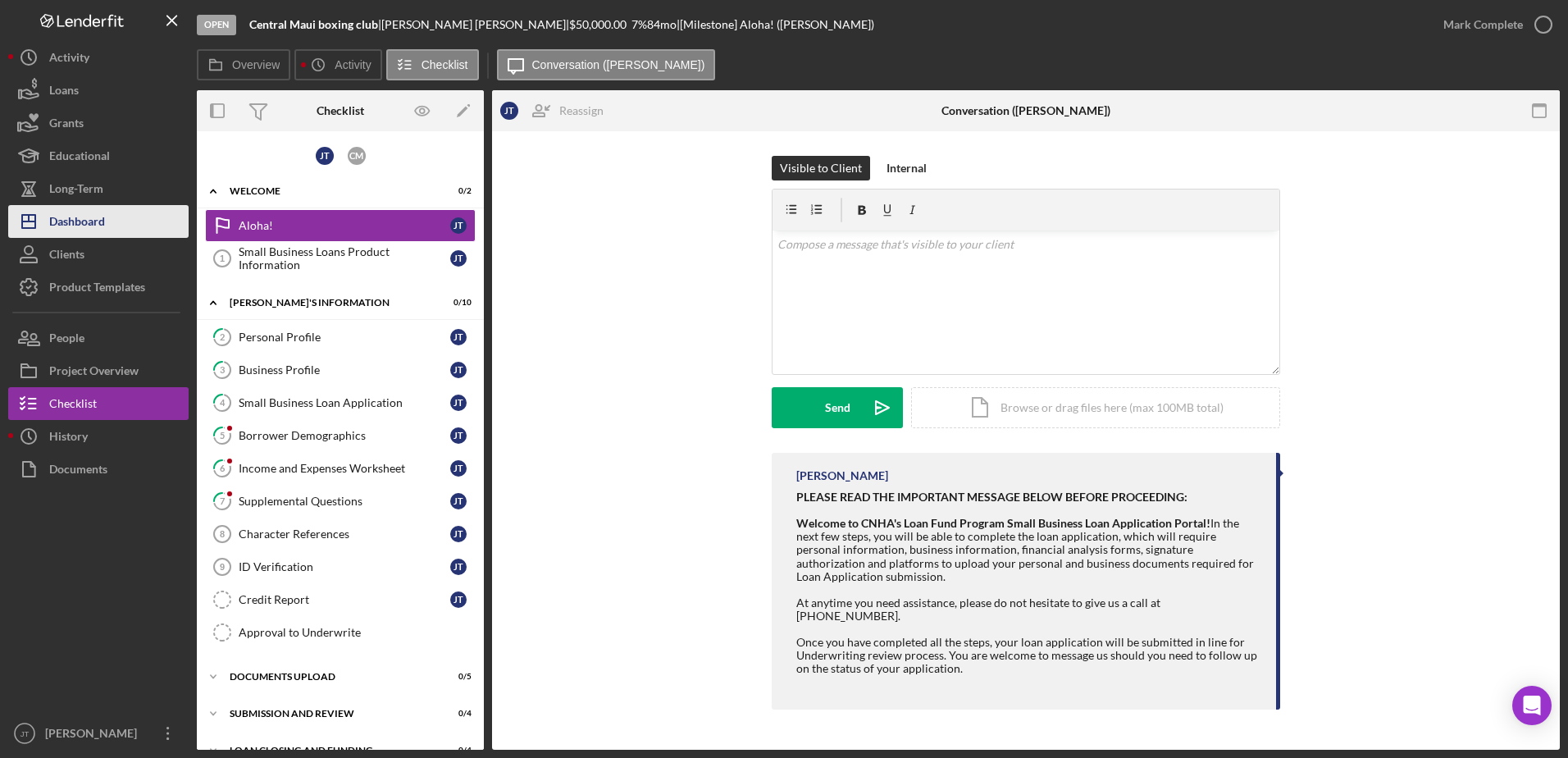
click at [135, 213] on button "Icon/Dashboard Dashboard" at bounding box center [99, 221] width 181 height 33
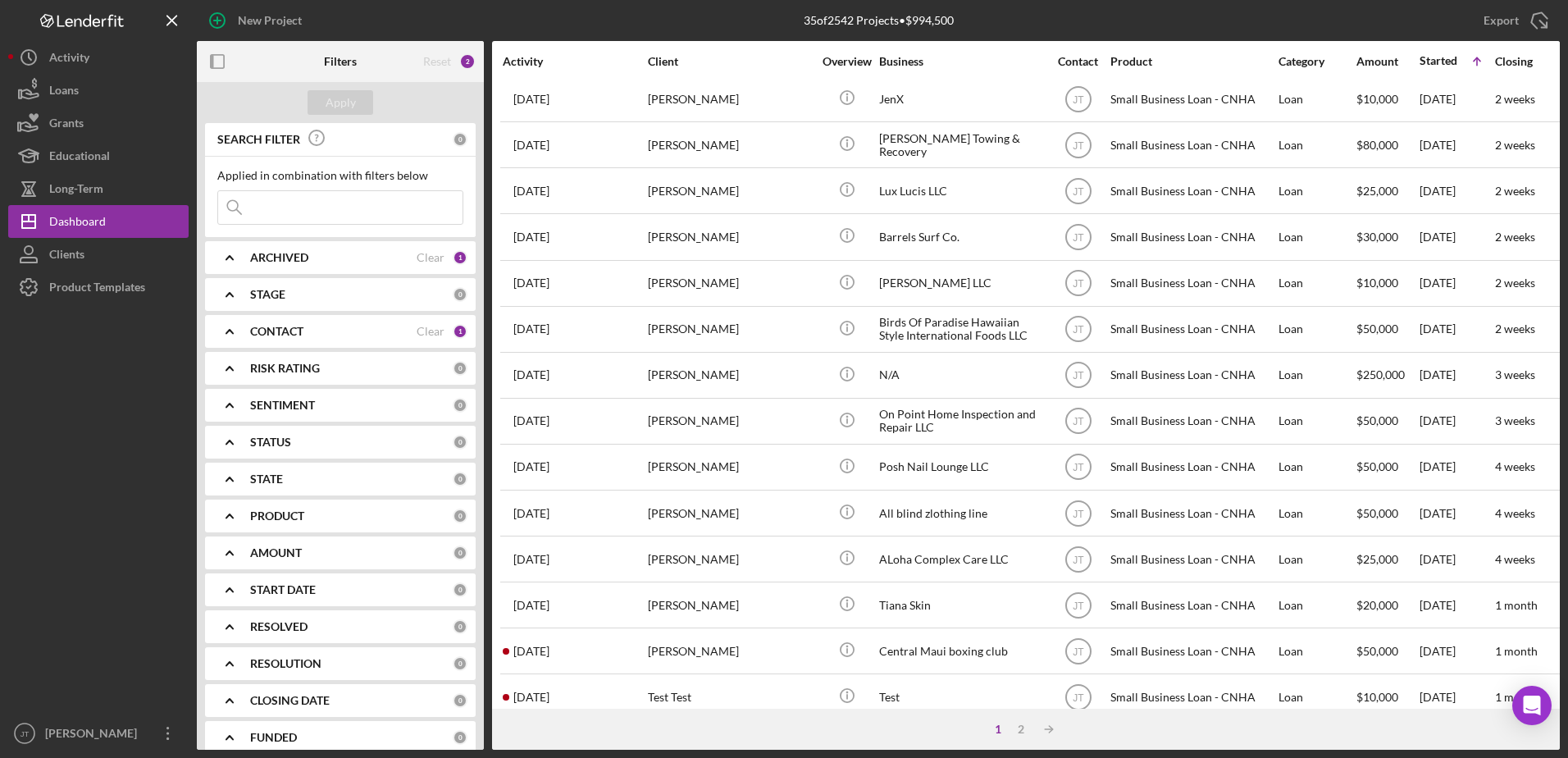
scroll to position [545, 0]
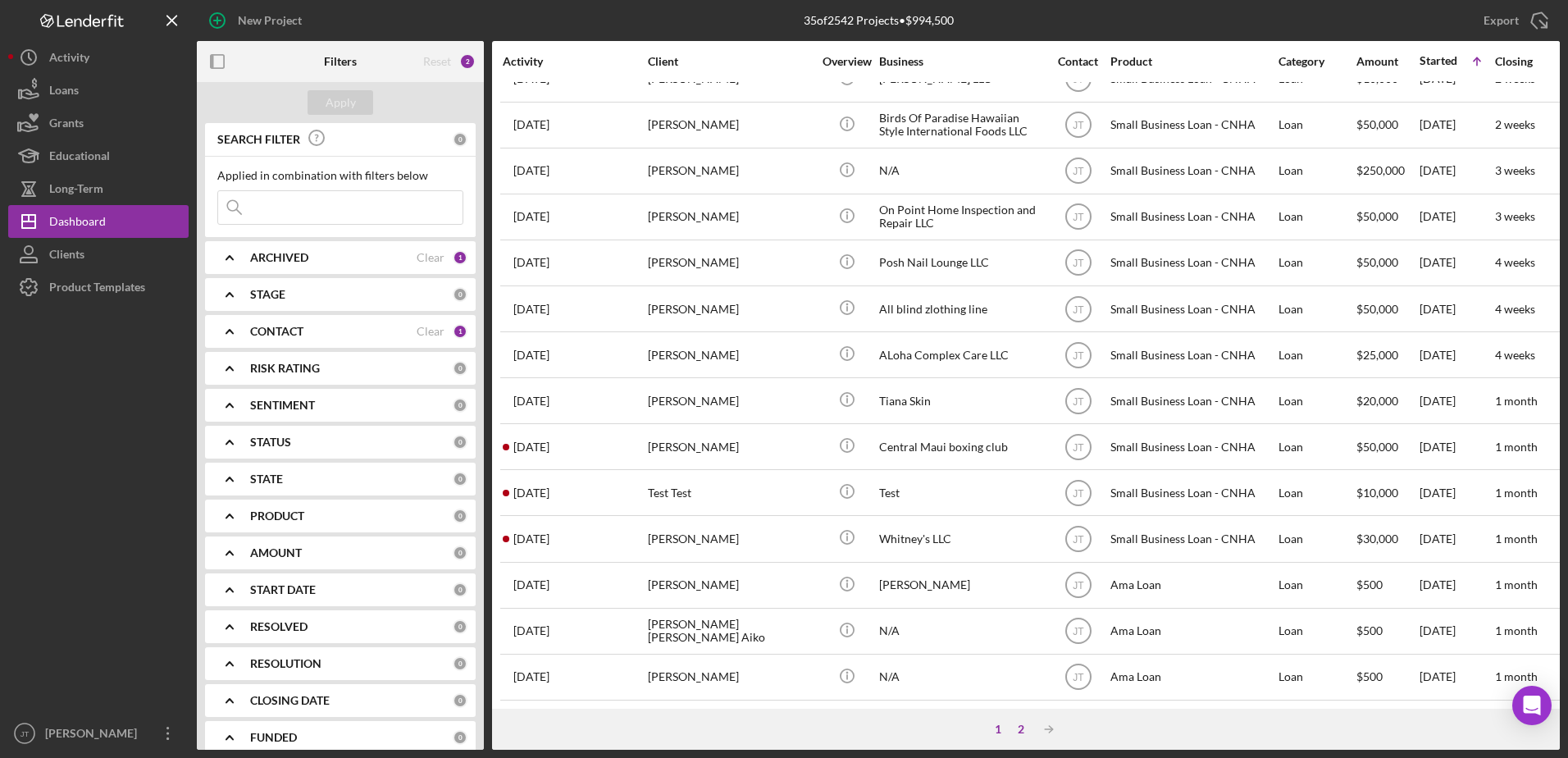
click at [1021, 732] on div "2" at bounding box center [1021, 729] width 23 height 14
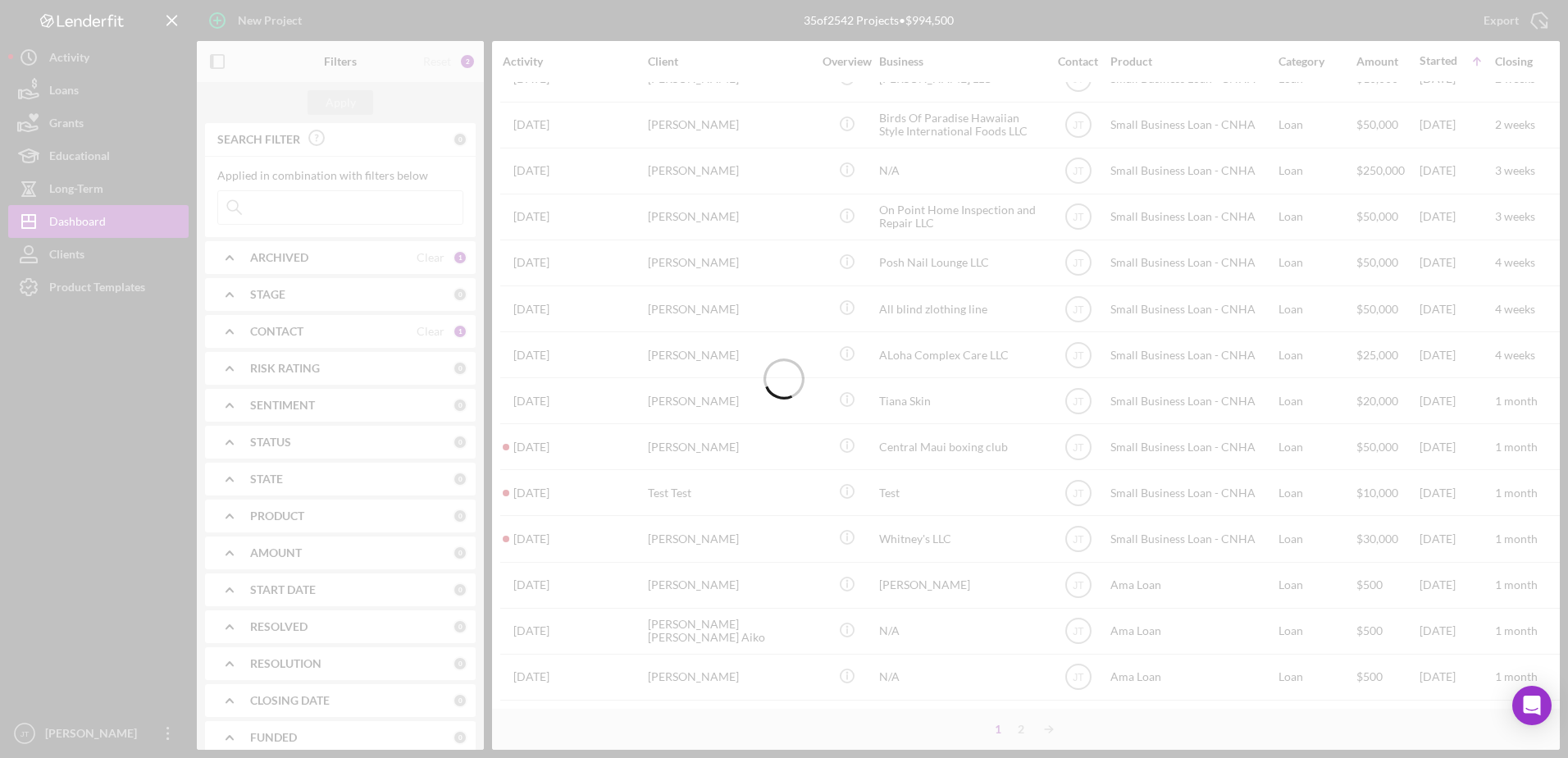
scroll to position [0, 0]
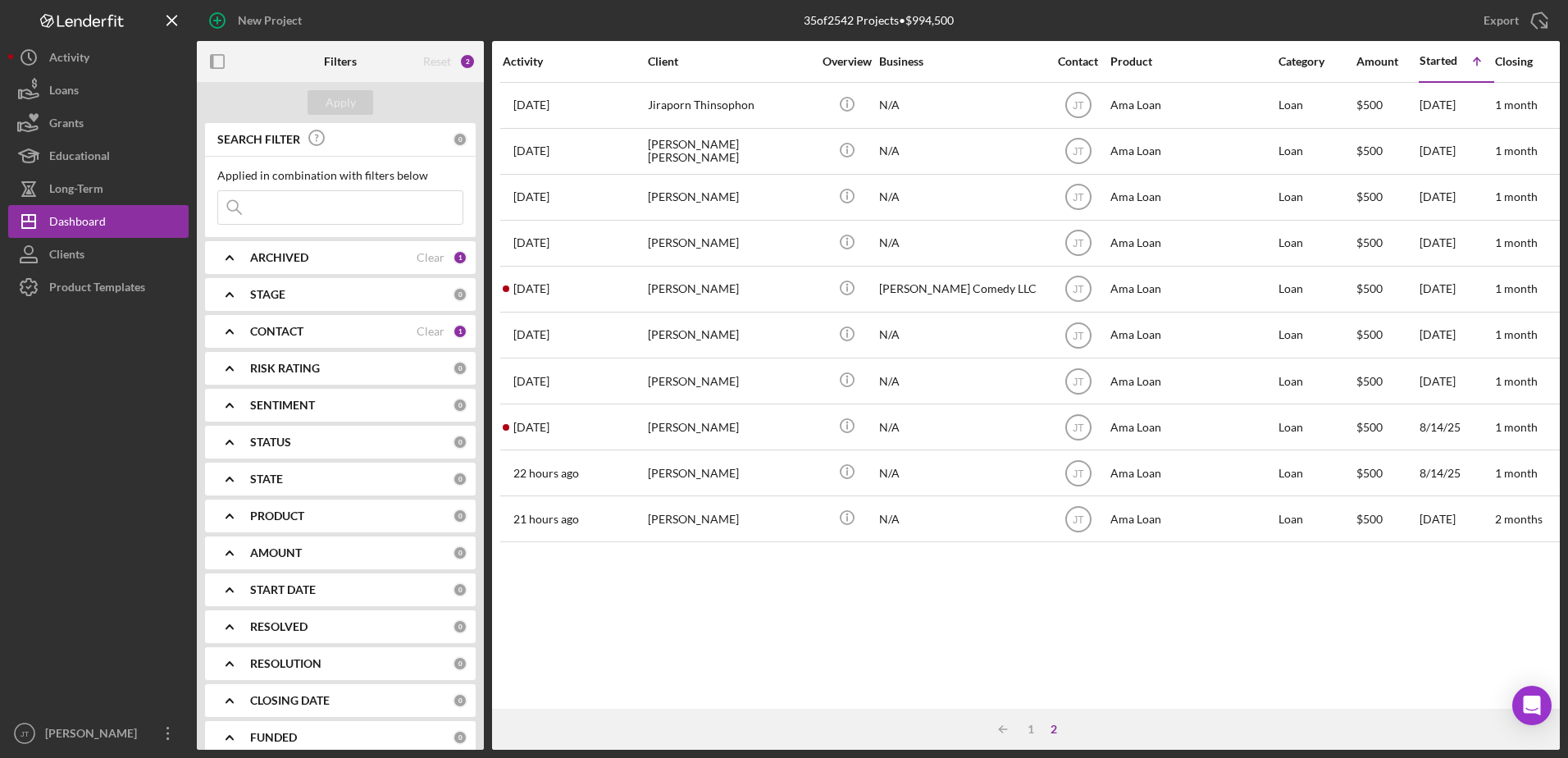
click at [695, 616] on div "Activity Client Overview Business Contact Product Category Amount Started Icon/…" at bounding box center [1026, 375] width 1068 height 668
click at [218, 70] on icon "button" at bounding box center [218, 62] width 37 height 37
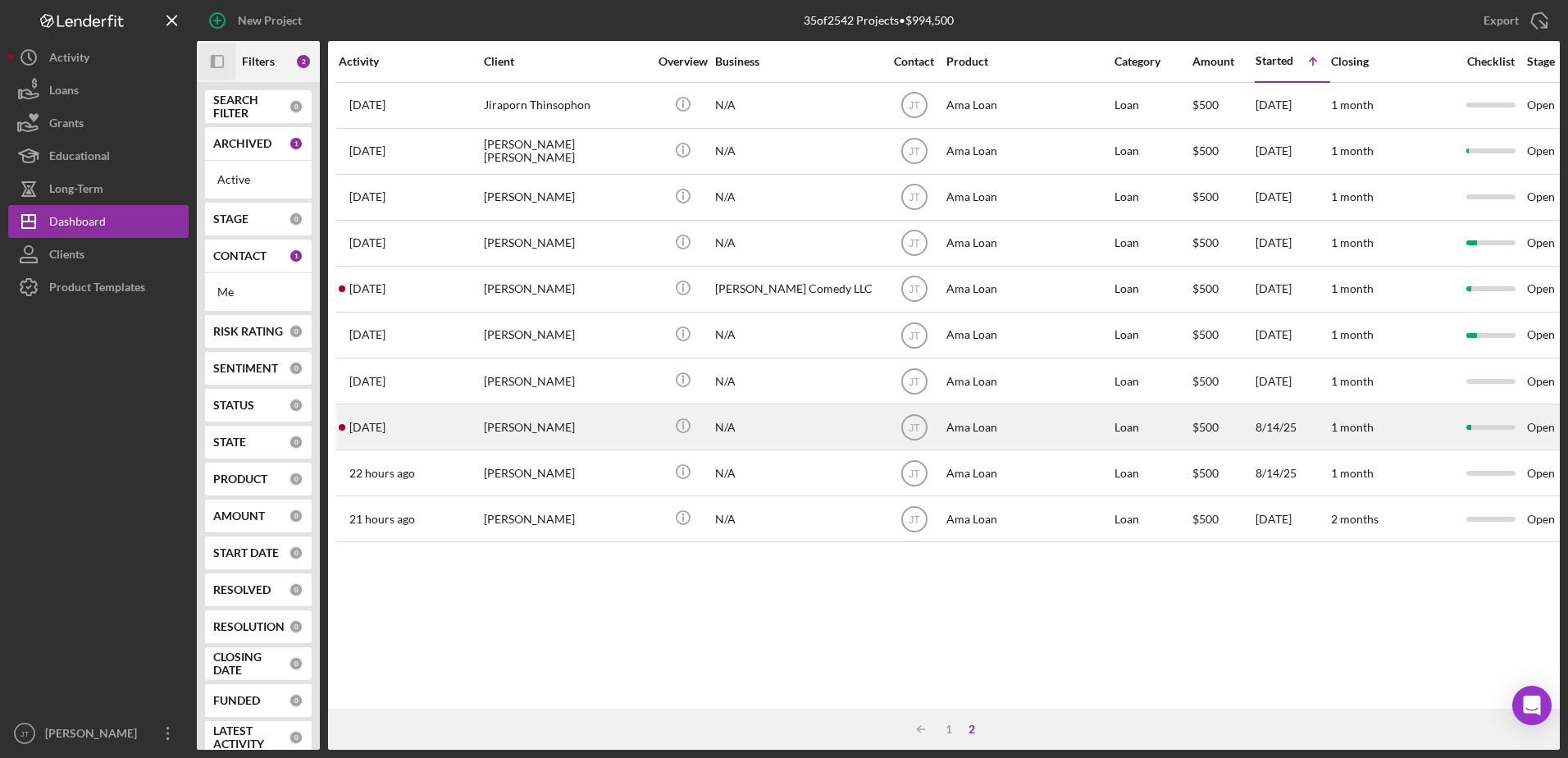
click at [534, 424] on div "[PERSON_NAME]" at bounding box center [566, 427] width 164 height 43
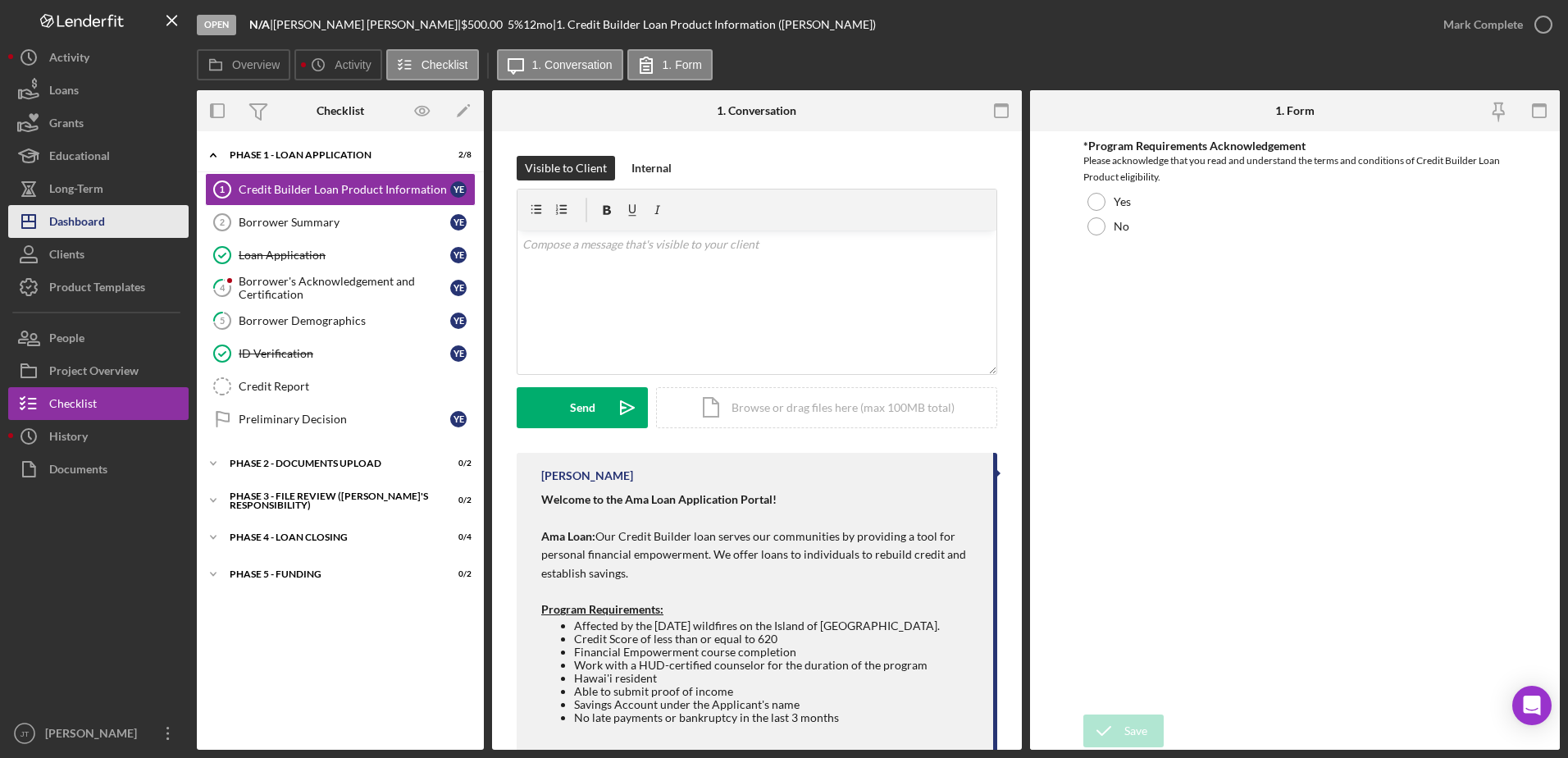
click at [138, 213] on button "Icon/Dashboard Dashboard" at bounding box center [99, 221] width 181 height 33
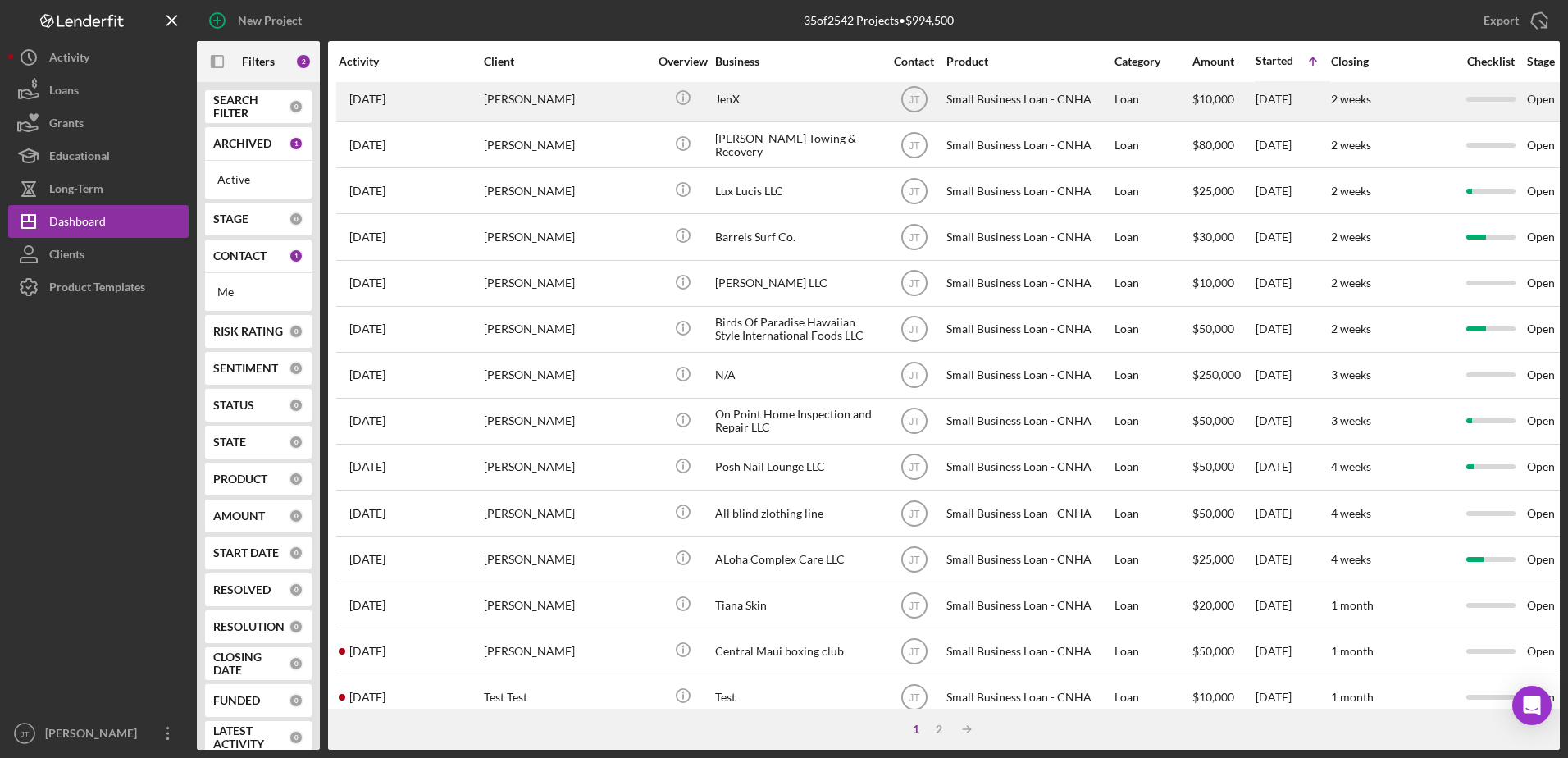
scroll to position [410, 0]
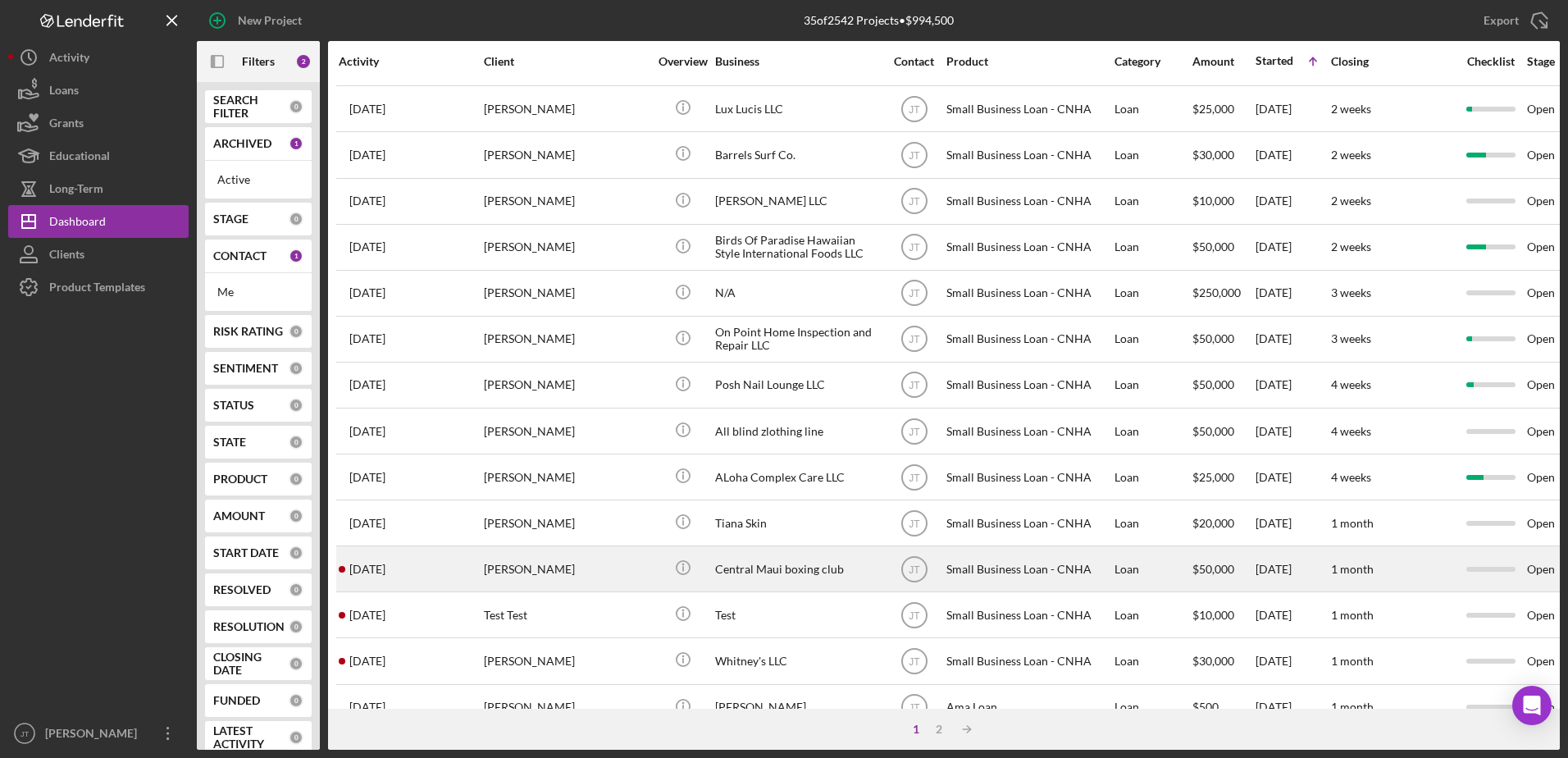
click at [539, 575] on div "[PERSON_NAME]" at bounding box center [566, 569] width 164 height 43
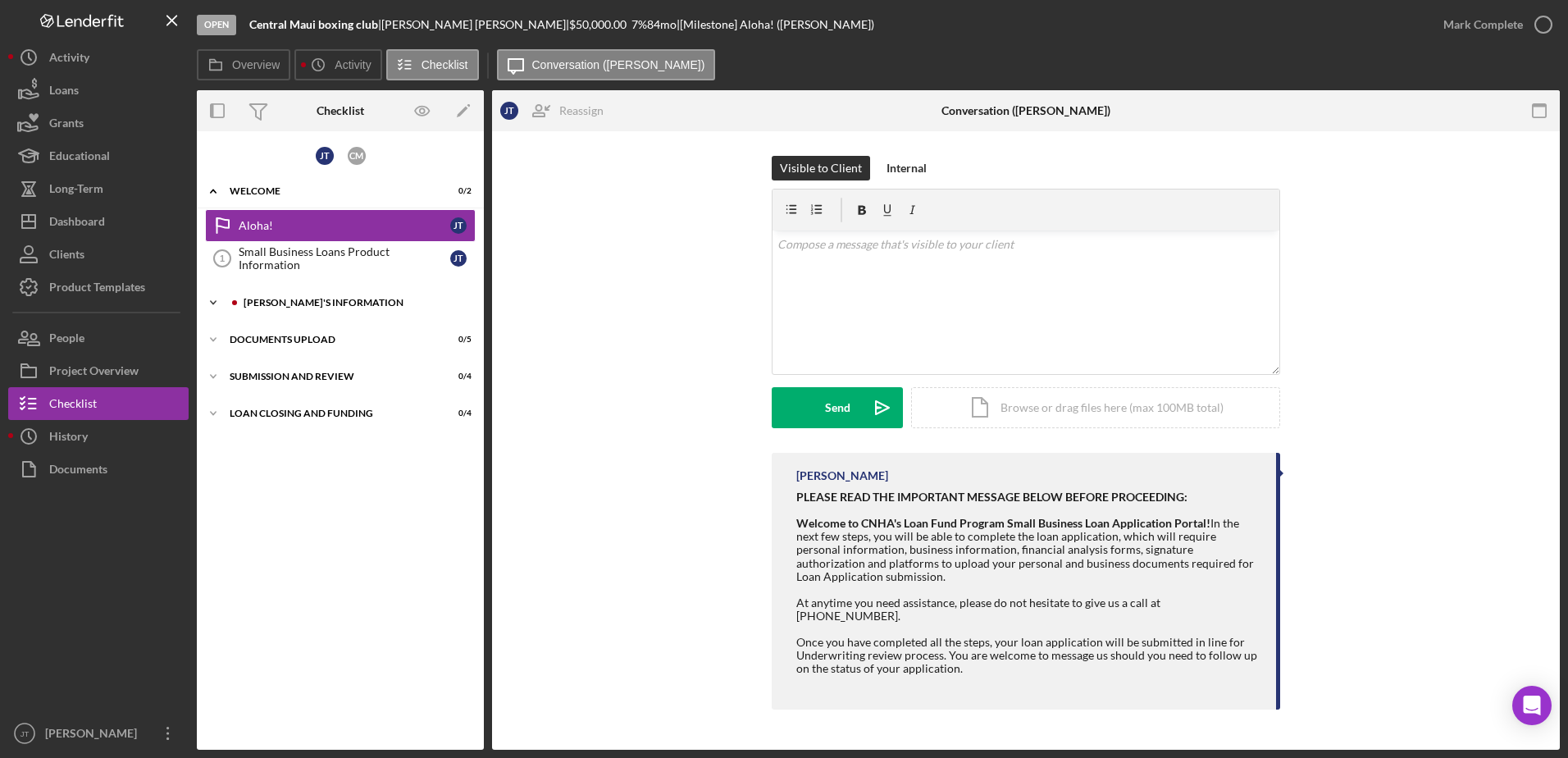
click at [246, 310] on div "Icon/Expander [PERSON_NAME]'S INFORMATION 0 / 10" at bounding box center [340, 303] width 287 height 33
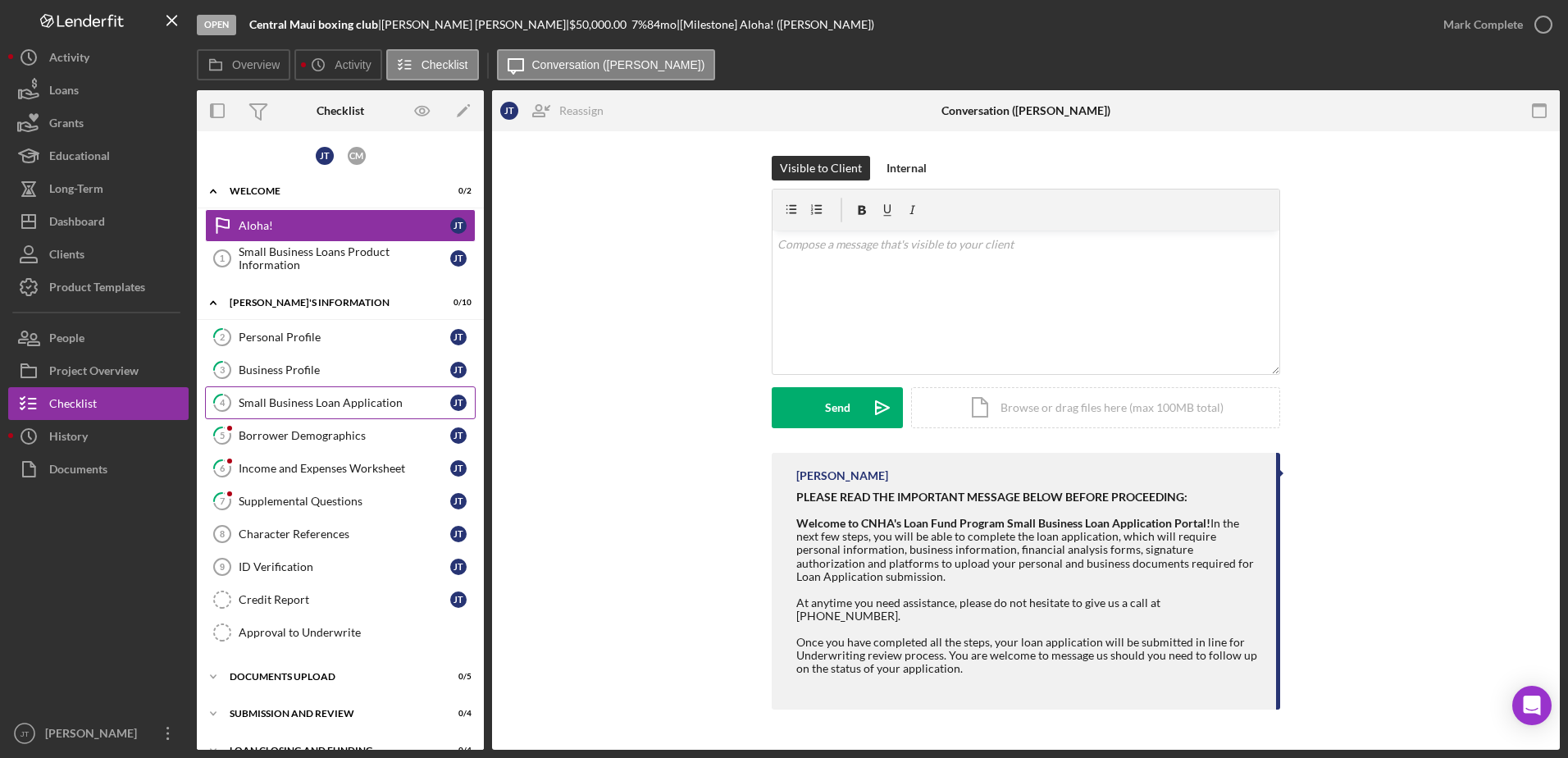
click at [330, 410] on link "4 Small Business Loan Application [PERSON_NAME]" at bounding box center [340, 402] width 270 height 33
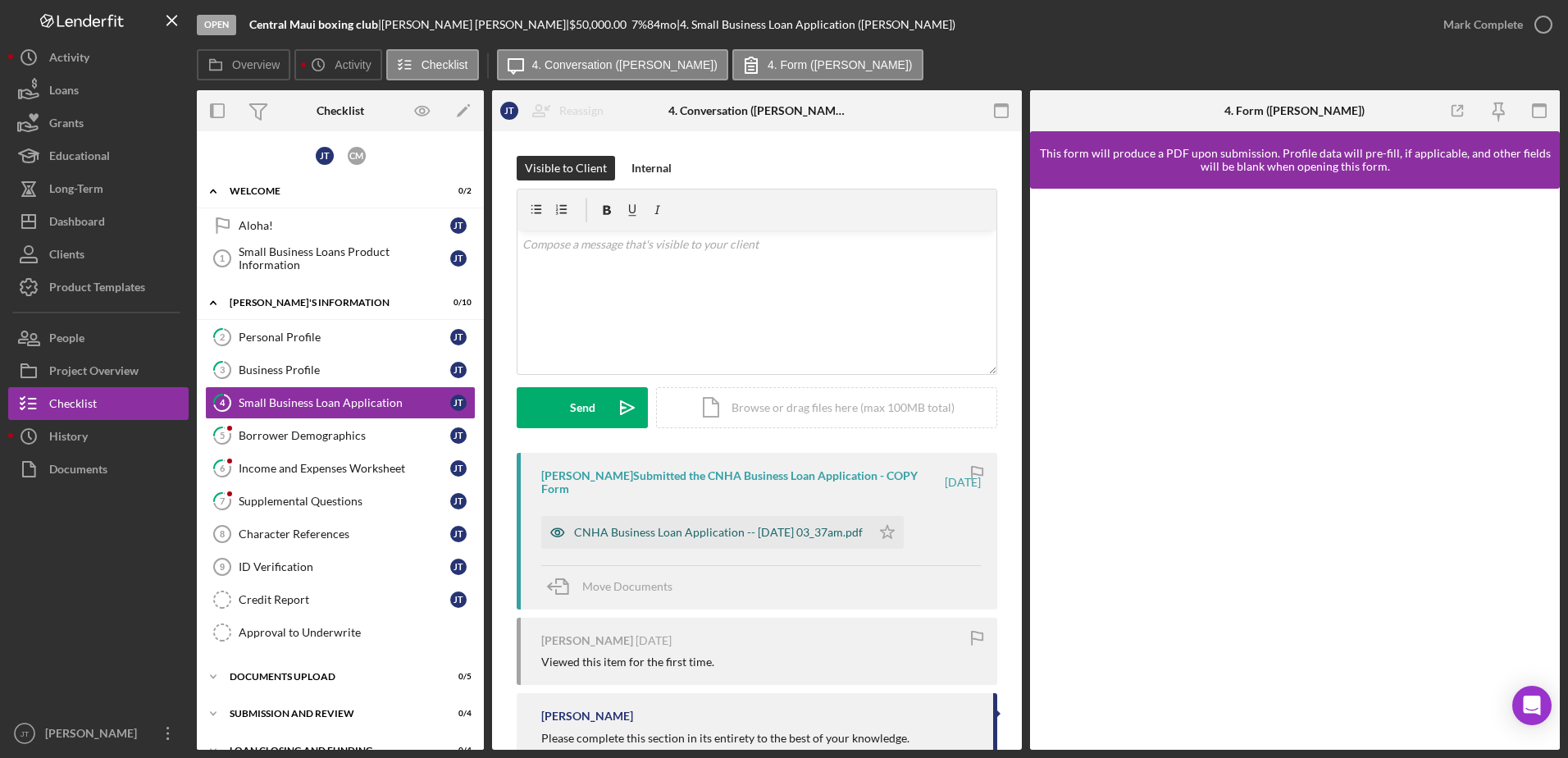
click at [782, 529] on div "CNHA Business Loan Application -- [DATE] 03_37am.pdf" at bounding box center [719, 532] width 289 height 14
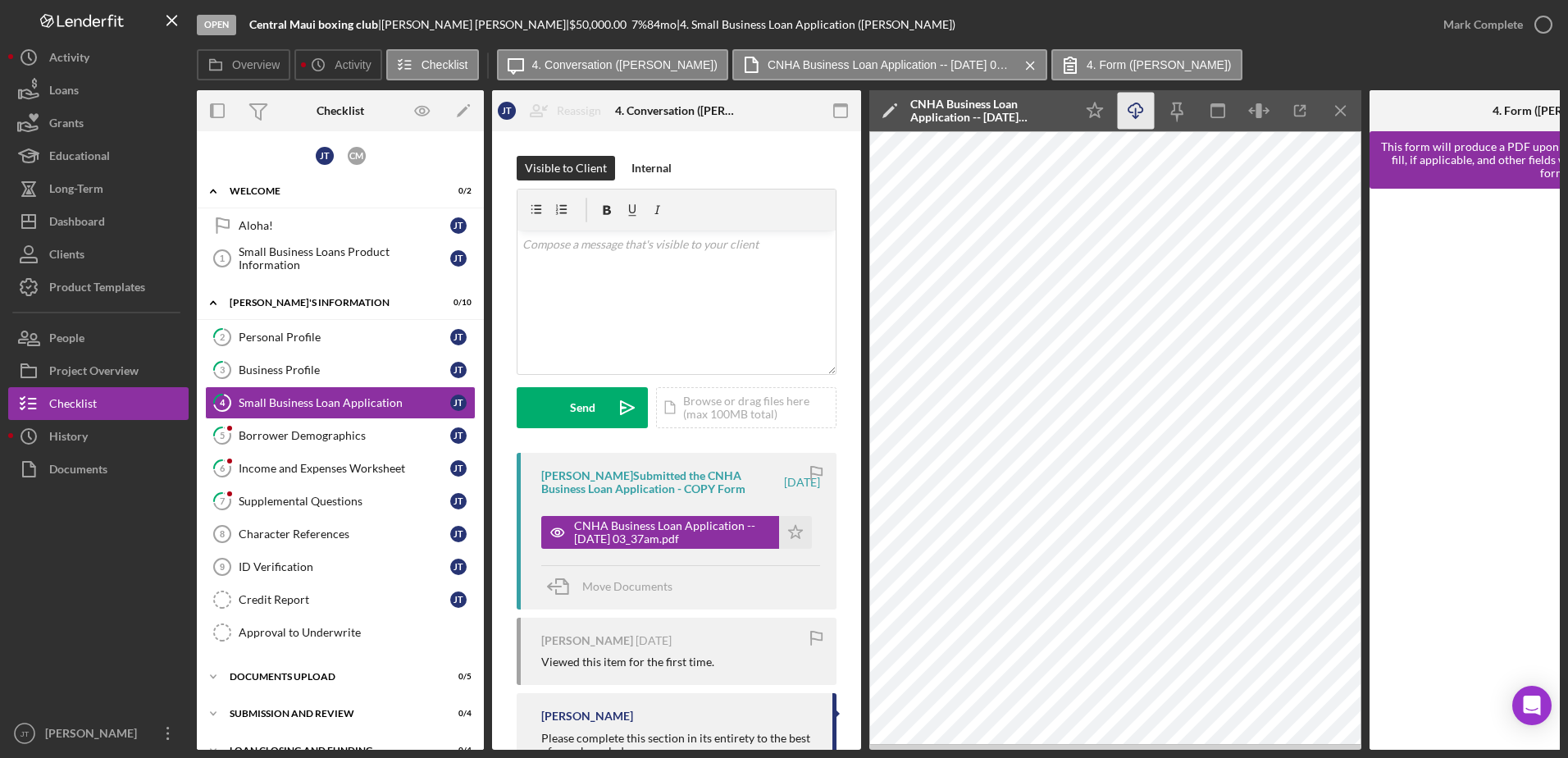
click at [1141, 108] on icon "Icon/Download" at bounding box center [1136, 112] width 37 height 37
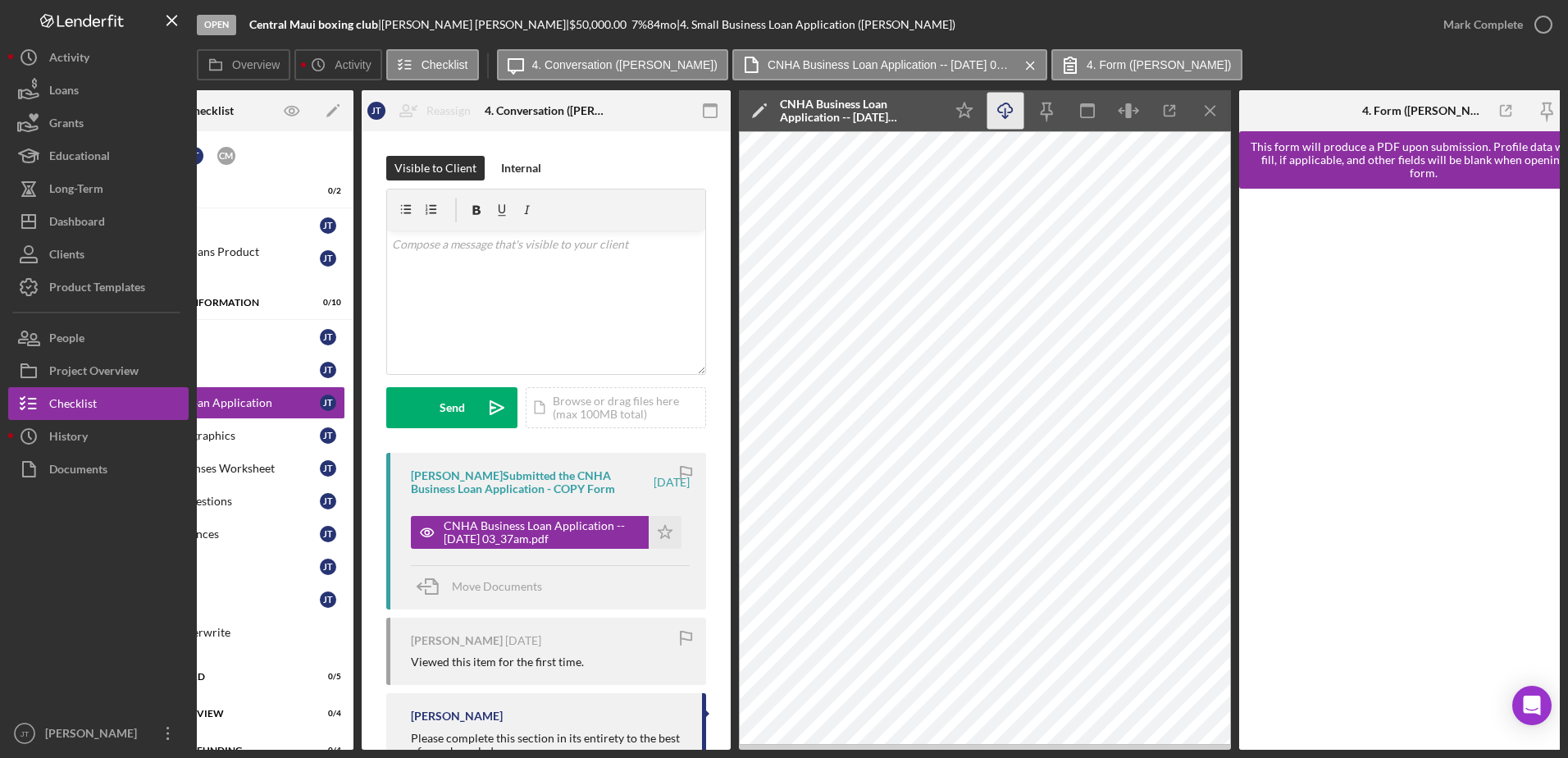
scroll to position [0, 157]
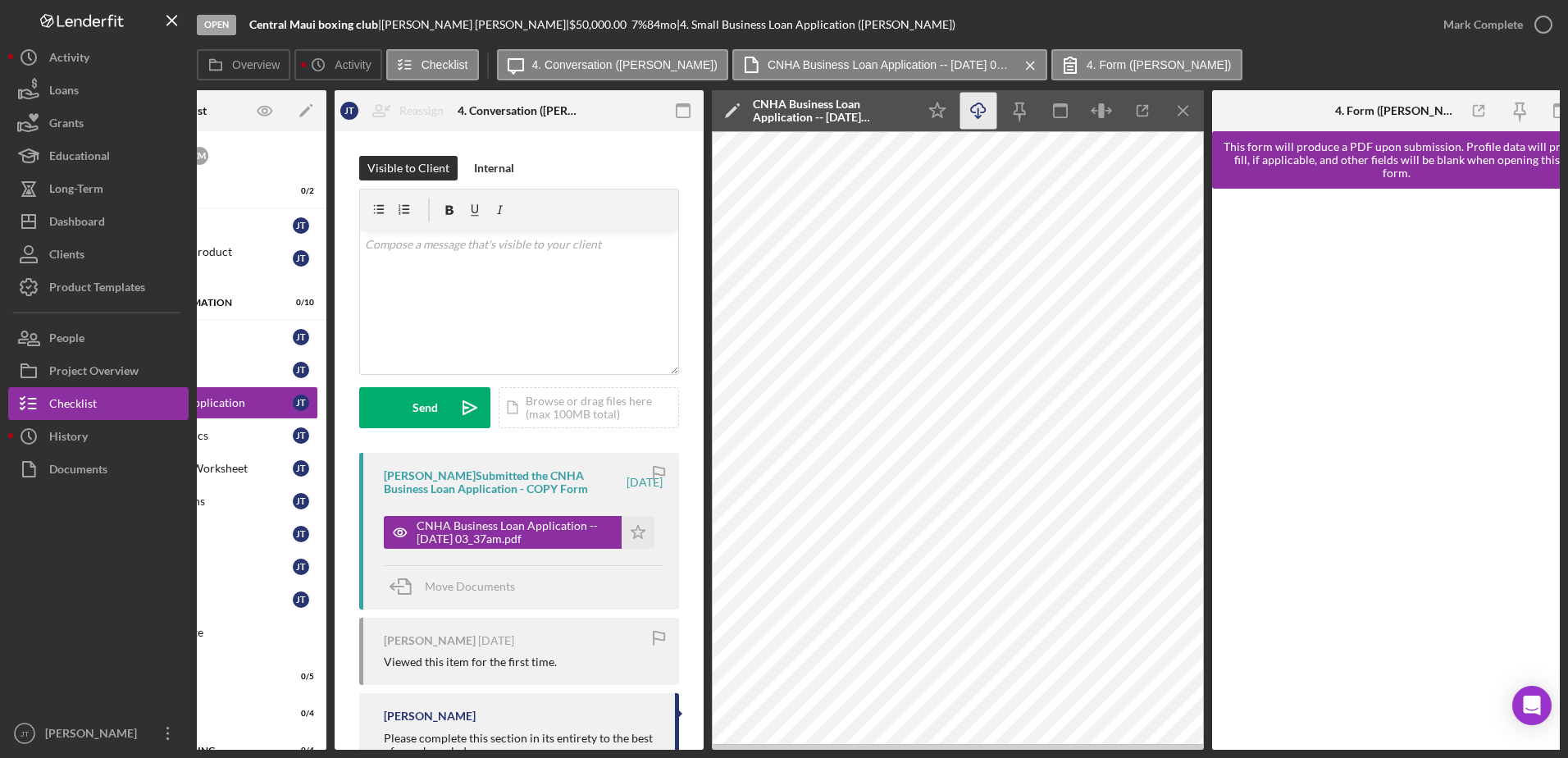
click at [983, 103] on icon "Icon/Download" at bounding box center [979, 112] width 37 height 37
